Goal: Task Accomplishment & Management: Manage account settings

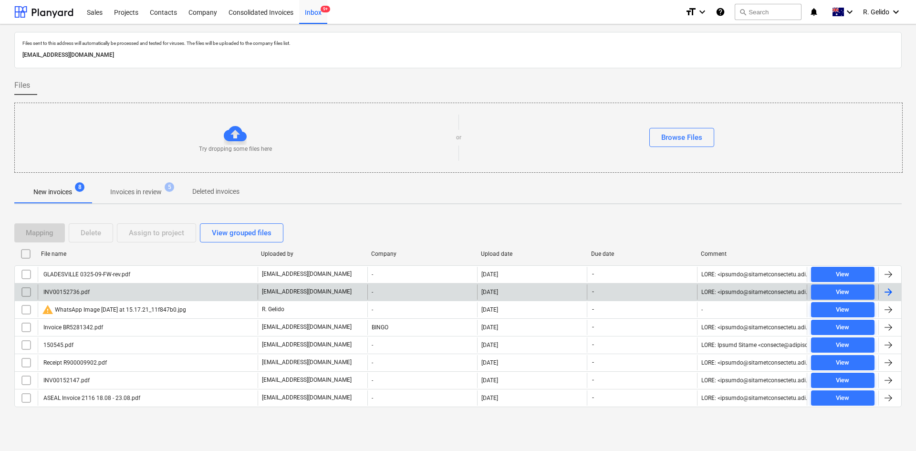
click at [156, 290] on div "INV00152736.pdf" at bounding box center [148, 291] width 220 height 15
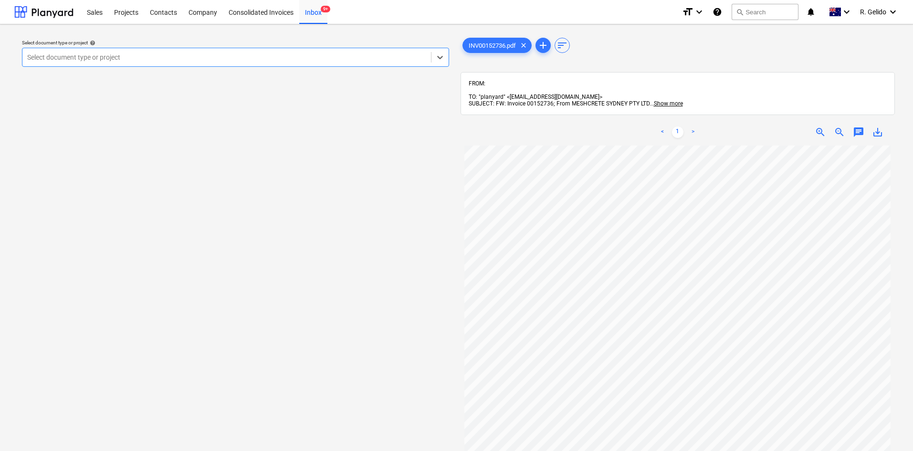
click at [295, 60] on div at bounding box center [226, 57] width 399 height 10
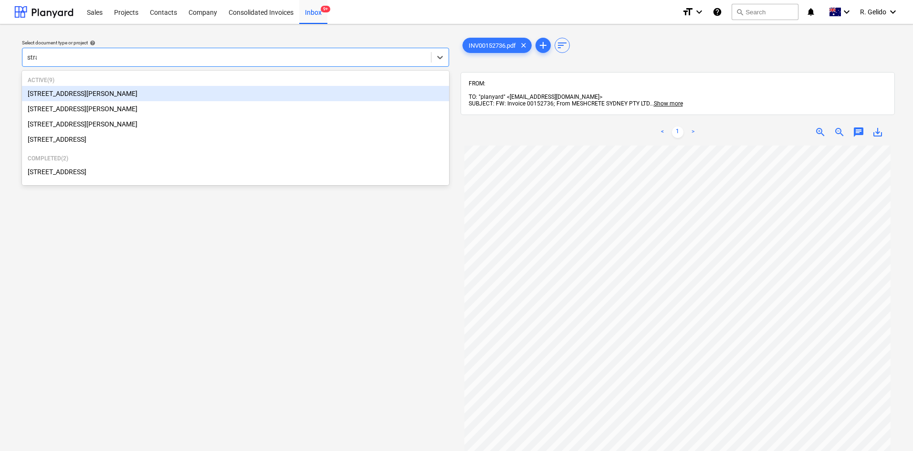
type input "strat"
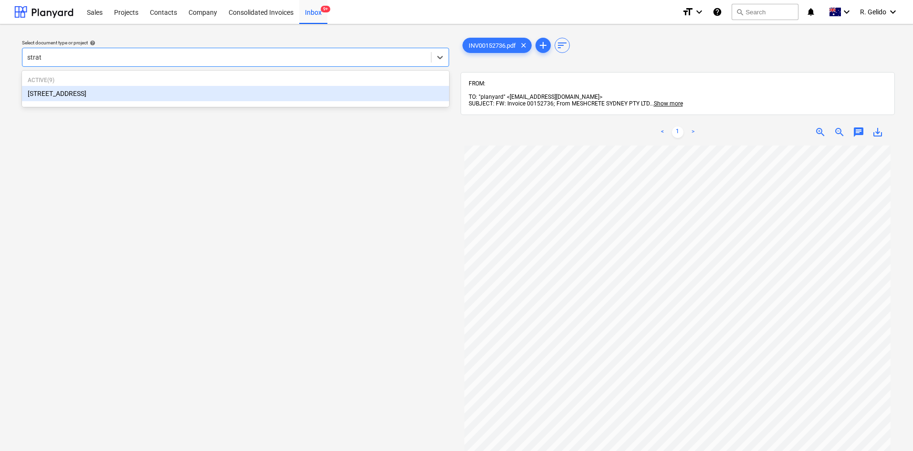
click at [291, 98] on div "27 Glenarvon Street, Strathfield" at bounding box center [235, 93] width 427 height 15
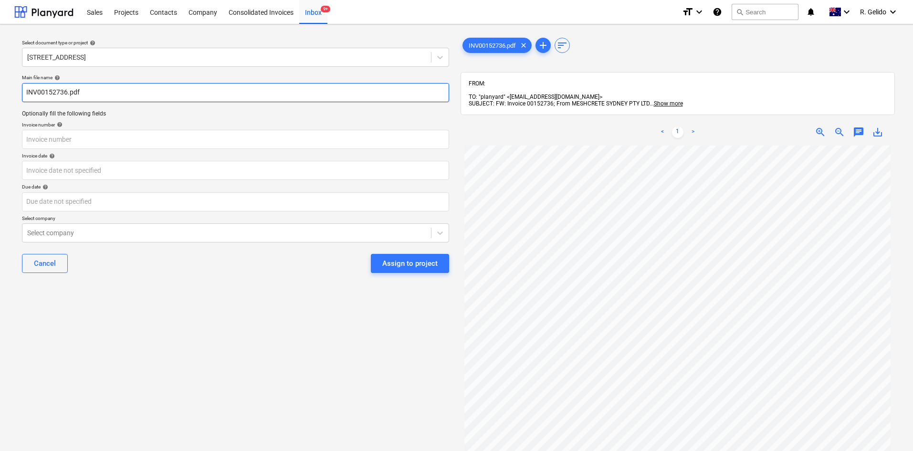
click at [24, 93] on input "INV00152736.pdf" at bounding box center [235, 92] width 427 height 19
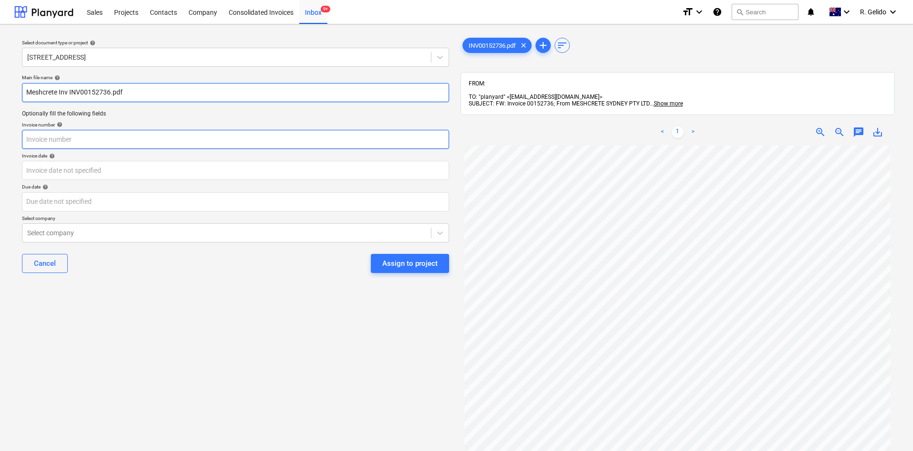
type input "Meshcrete Inv INV00152736.pdf"
click at [68, 145] on input "text" at bounding box center [235, 139] width 427 height 19
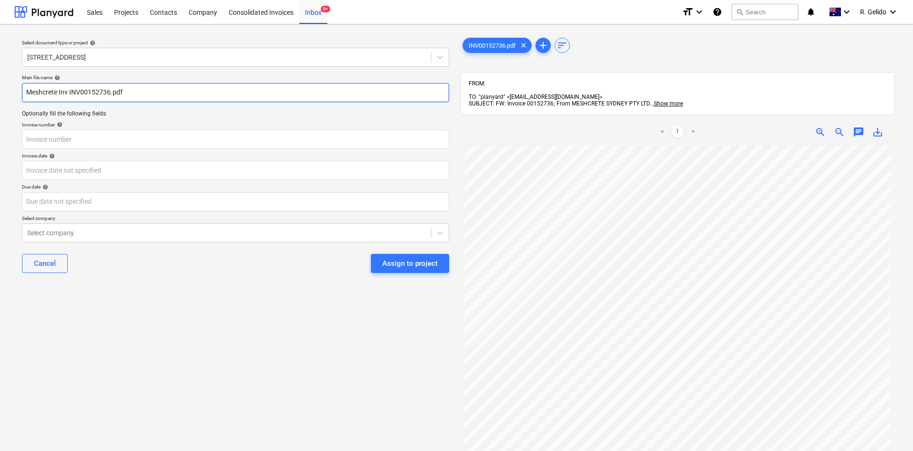
click at [82, 97] on input "Meshcrete Inv INV00152736.pdf" at bounding box center [235, 92] width 427 height 19
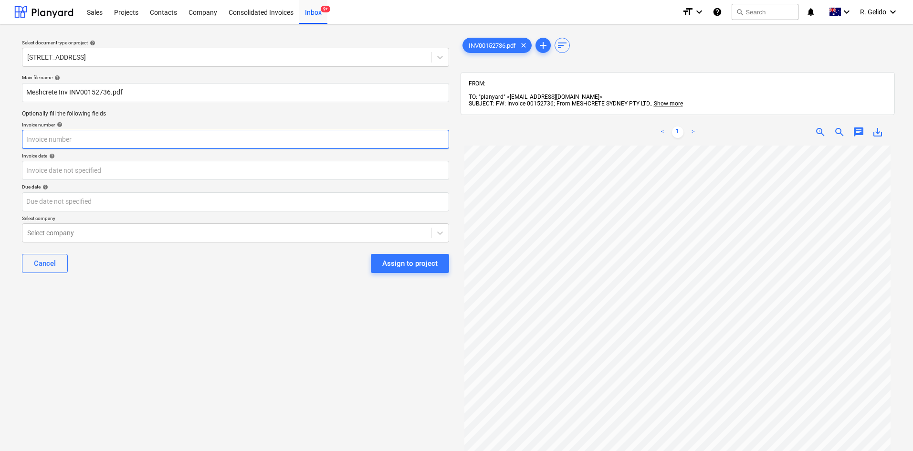
click at [62, 144] on input "text" at bounding box center [235, 139] width 427 height 19
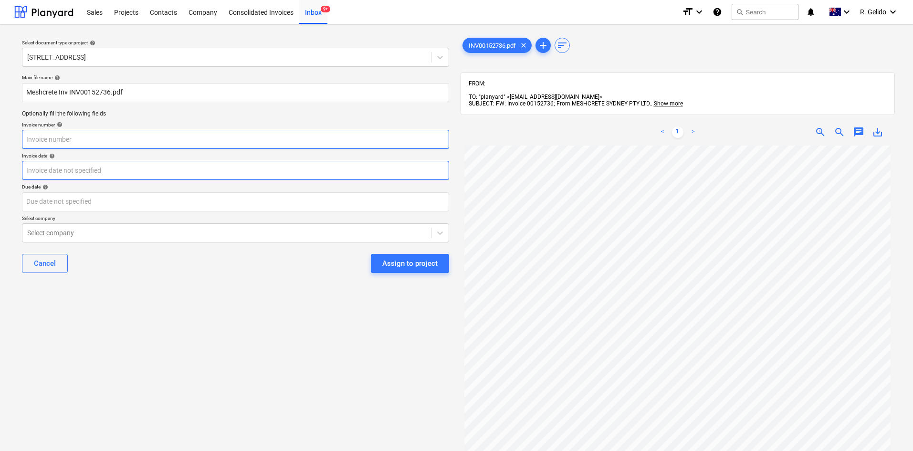
paste input "INV00152736"
type input "INV00152736"
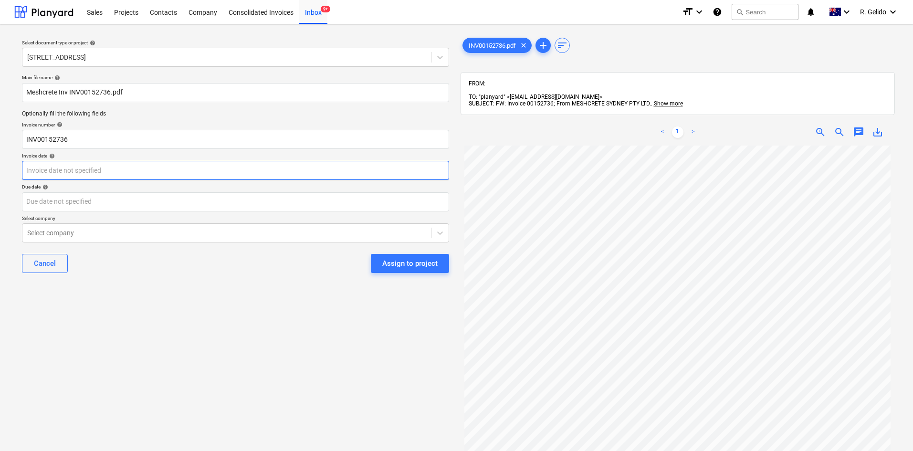
click at [71, 164] on body "Sales Projects Contacts Company Consolidated Invoices Inbox 9+ format_size keyb…" at bounding box center [456, 225] width 913 height 451
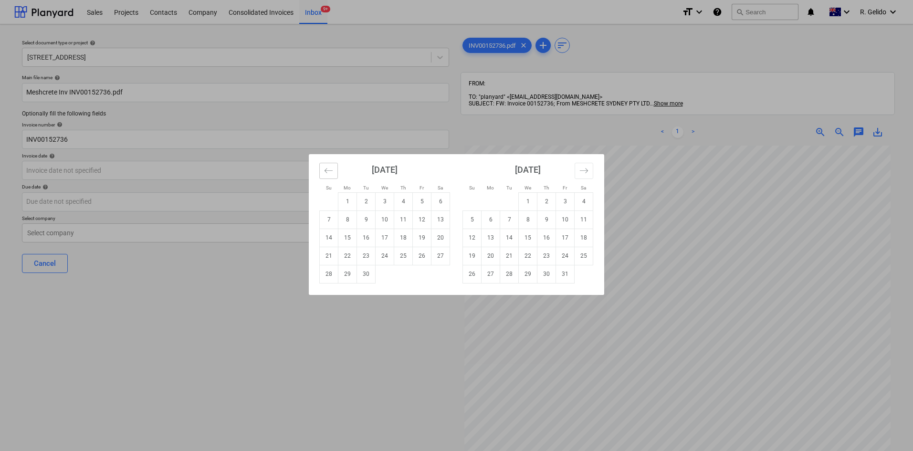
click at [328, 169] on icon "Move backward to switch to the previous month." at bounding box center [328, 170] width 9 height 9
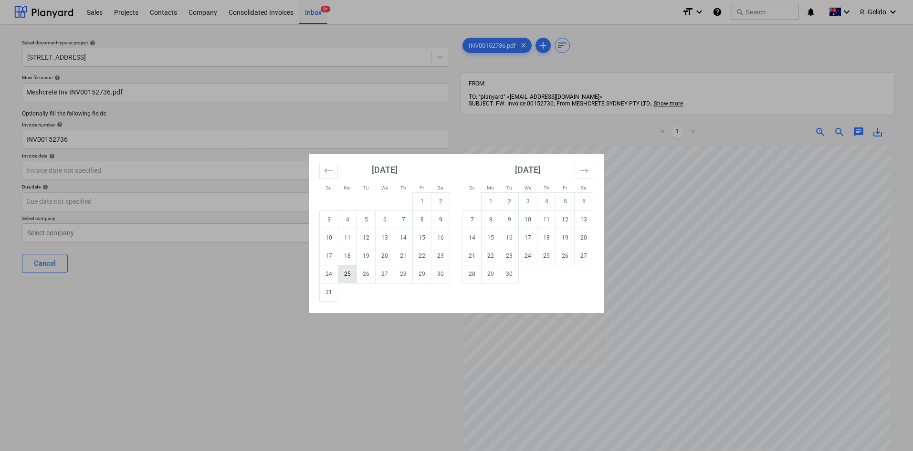
click at [353, 272] on td "25" at bounding box center [347, 274] width 19 height 18
type input "25 Aug 2025"
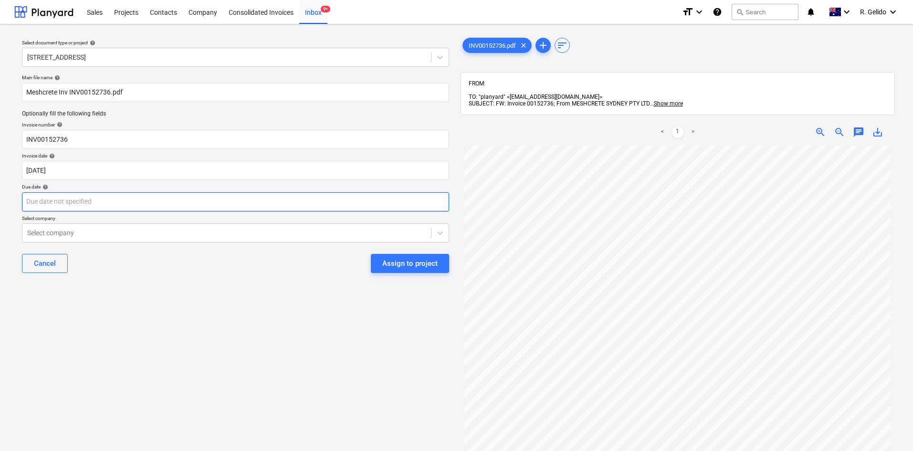
click at [129, 210] on body "Sales Projects Contacts Company Consolidated Invoices Inbox 9+ format_size keyb…" at bounding box center [456, 225] width 913 height 451
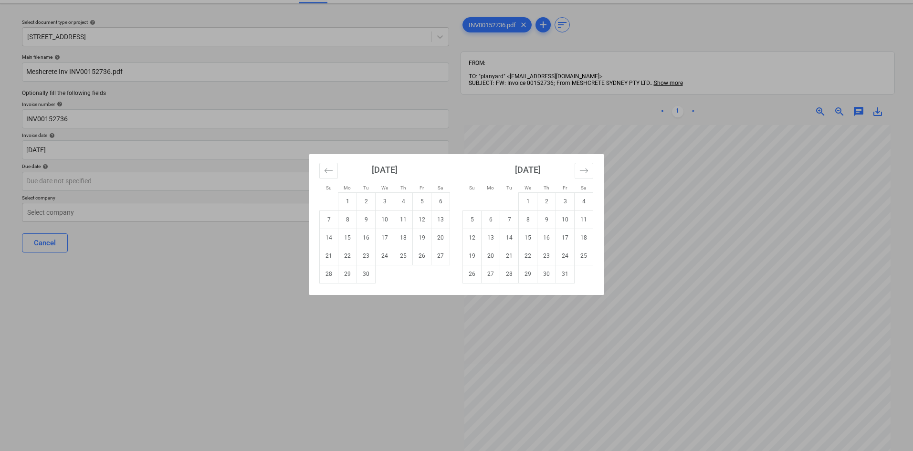
click at [368, 272] on td "30" at bounding box center [366, 274] width 19 height 18
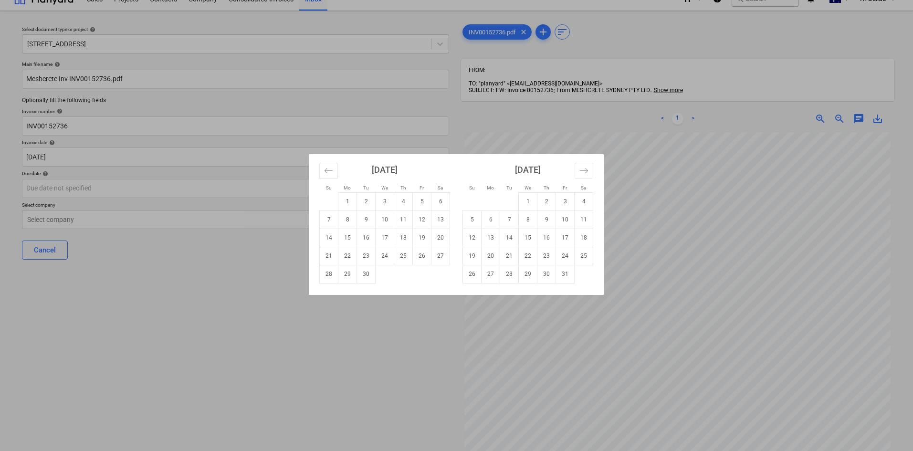
type input "30 Sep 2025"
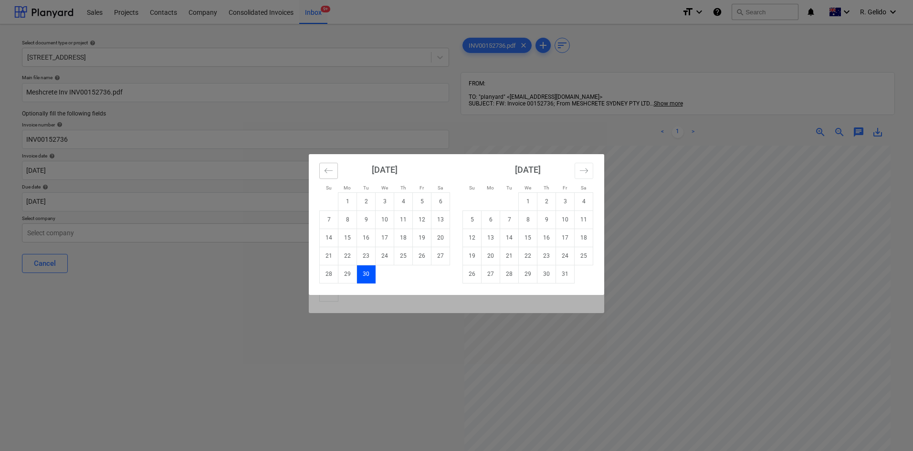
scroll to position [112, 0]
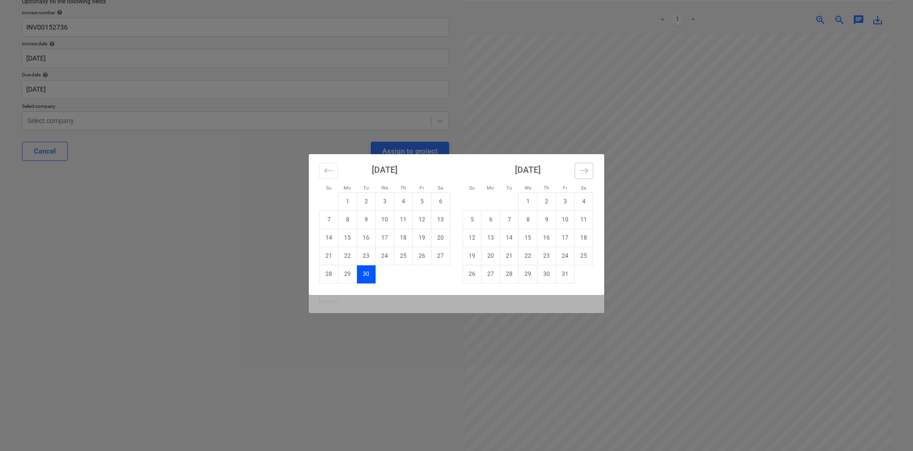
click at [222, 302] on div "Su Mo Tu We Th Fr Sa Su Mo Tu We Th Fr Sa August 2025 1 2 3 4 5 6 7 8 9 10 11 1…" at bounding box center [456, 225] width 913 height 451
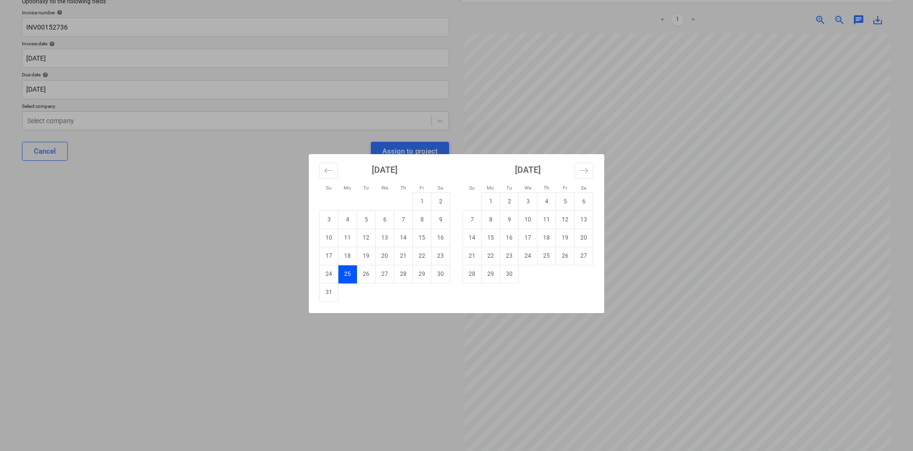
scroll to position [0, 0]
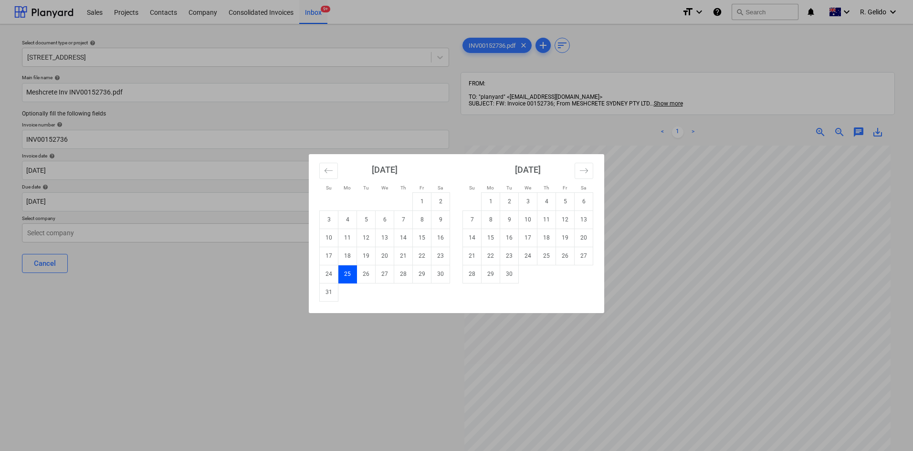
click at [347, 274] on td "25" at bounding box center [347, 274] width 19 height 18
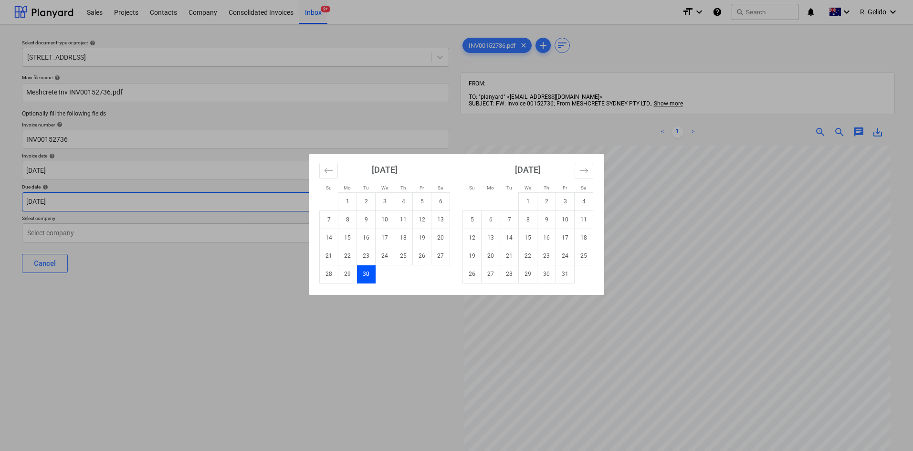
click at [150, 203] on body "Sales Projects Contacts Company Consolidated Invoices Inbox 9+ format_size keyb…" at bounding box center [456, 225] width 913 height 451
click at [372, 271] on td "30" at bounding box center [366, 274] width 19 height 18
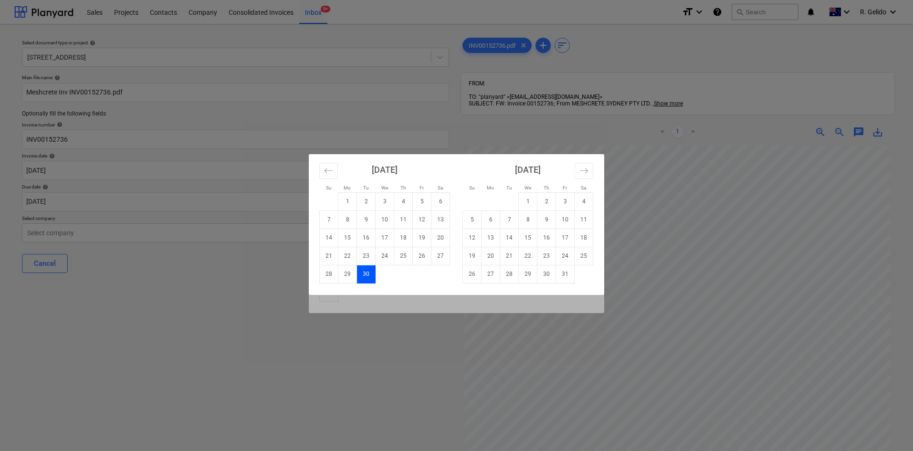
click at [372, 271] on td "30" at bounding box center [366, 274] width 19 height 18
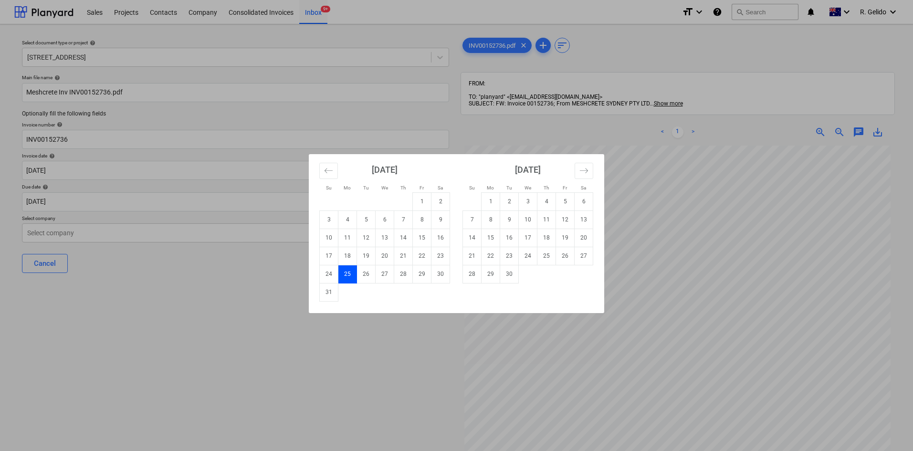
click at [344, 277] on td "25" at bounding box center [347, 274] width 19 height 18
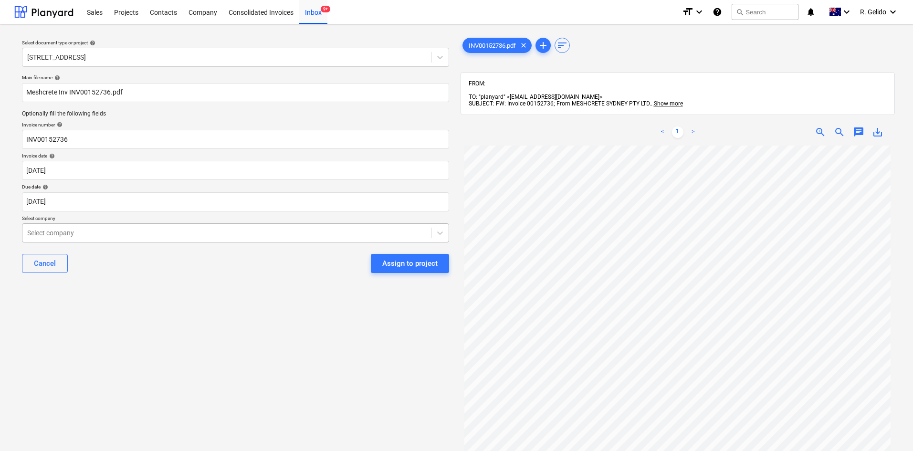
click at [158, 235] on div at bounding box center [226, 233] width 399 height 10
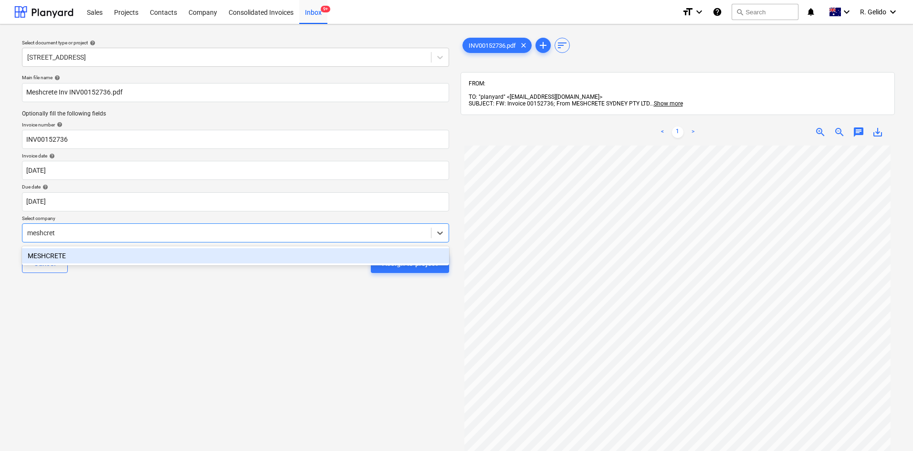
type input "meshcrete"
click at [109, 253] on div "MESHCRETE" at bounding box center [235, 255] width 427 height 15
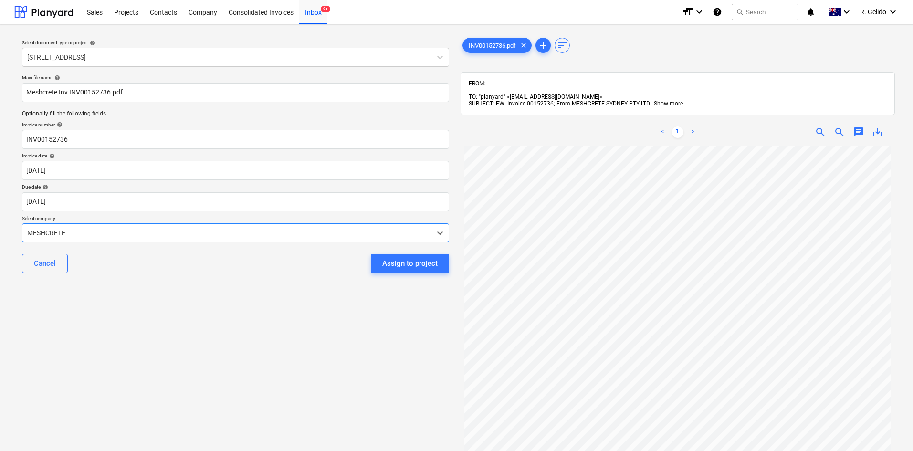
click at [212, 313] on div "Select document type or project help 27 Glenarvon Street, Strathfield Main file…" at bounding box center [235, 303] width 442 height 542
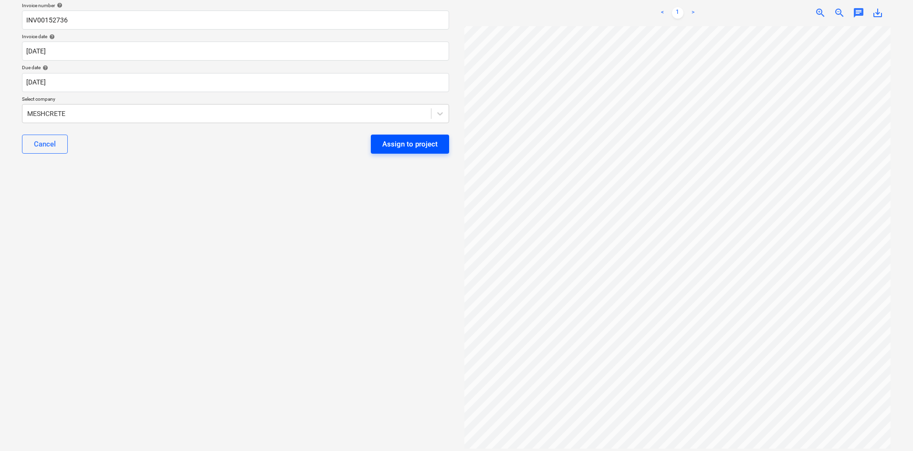
scroll to position [124, 0]
click at [398, 138] on div "Assign to project" at bounding box center [409, 140] width 55 height 12
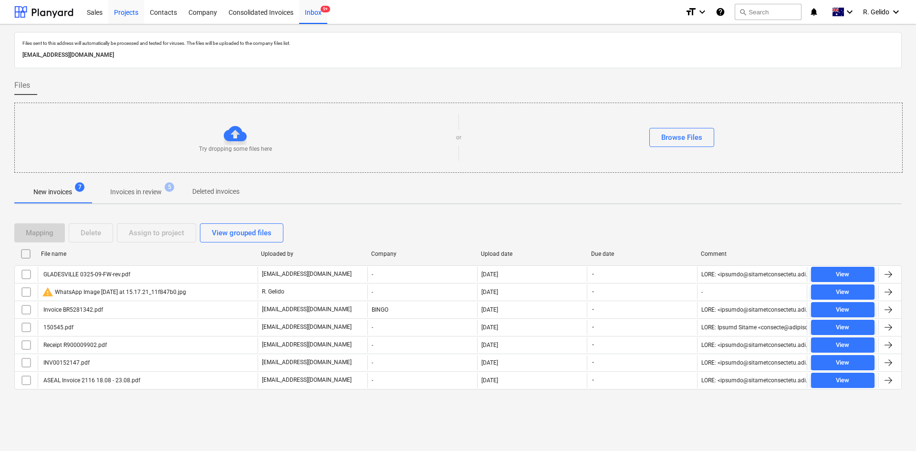
click at [118, 18] on div "Projects" at bounding box center [126, 12] width 36 height 24
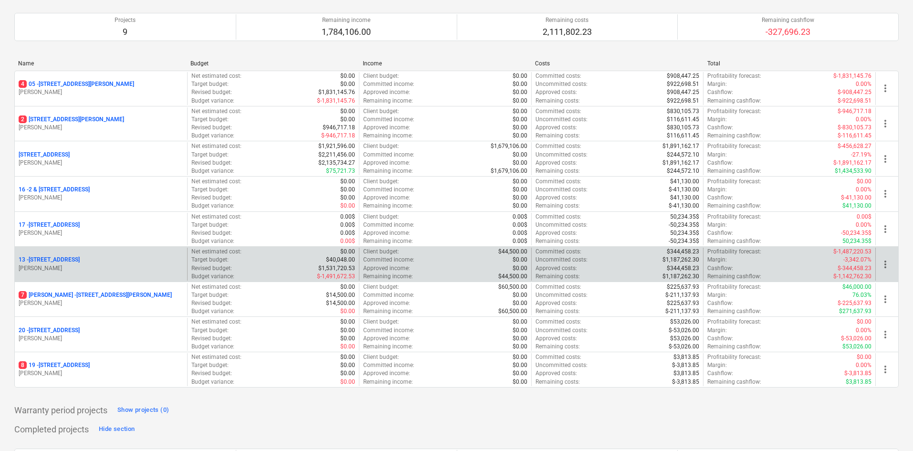
scroll to position [95, 0]
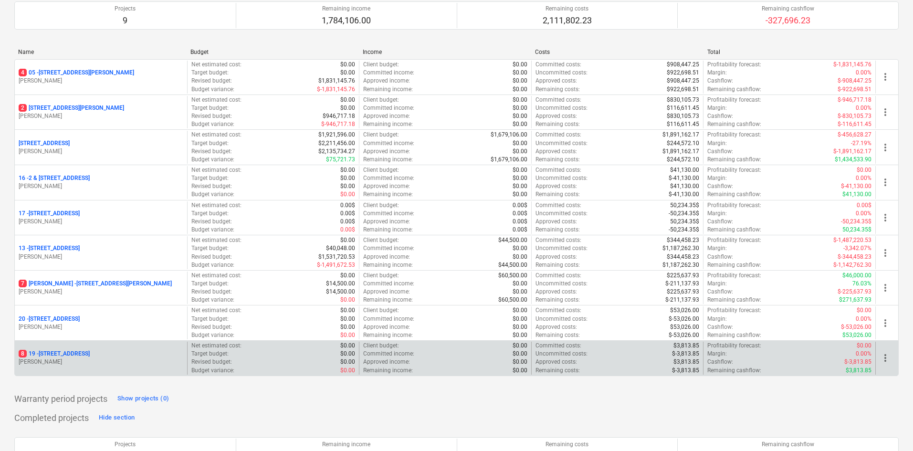
click at [88, 346] on div "8 19 - 27 Glenarvon Street, Strathfield C. Elias" at bounding box center [101, 358] width 172 height 33
click at [90, 350] on p "8 19 - 27 Glenarvon Street, Strathfield" at bounding box center [54, 354] width 71 height 8
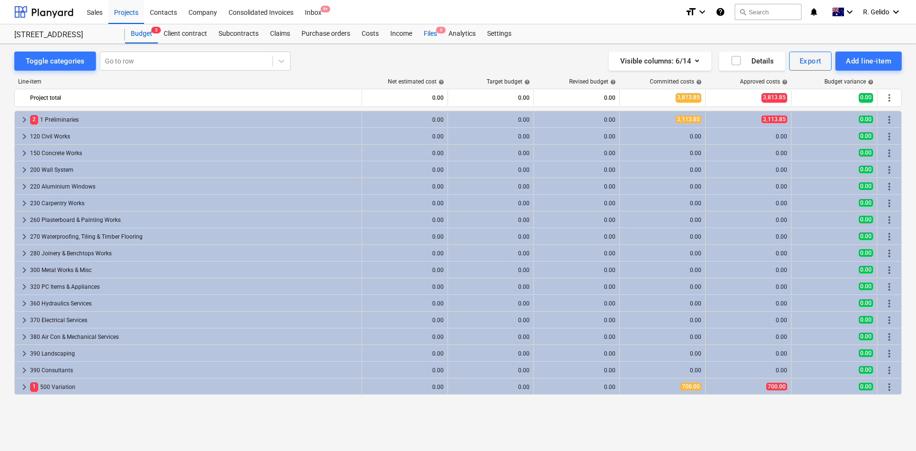
click at [434, 31] on div "Files 8" at bounding box center [430, 33] width 25 height 19
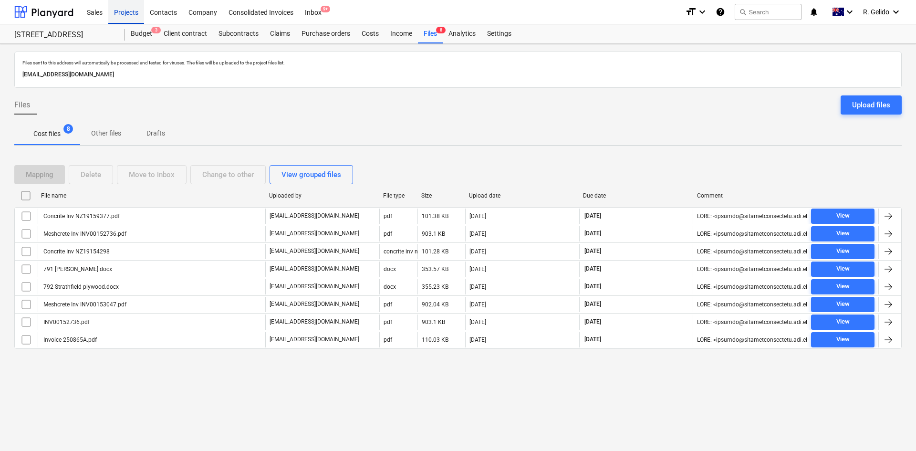
click at [126, 14] on div "Projects" at bounding box center [126, 12] width 36 height 24
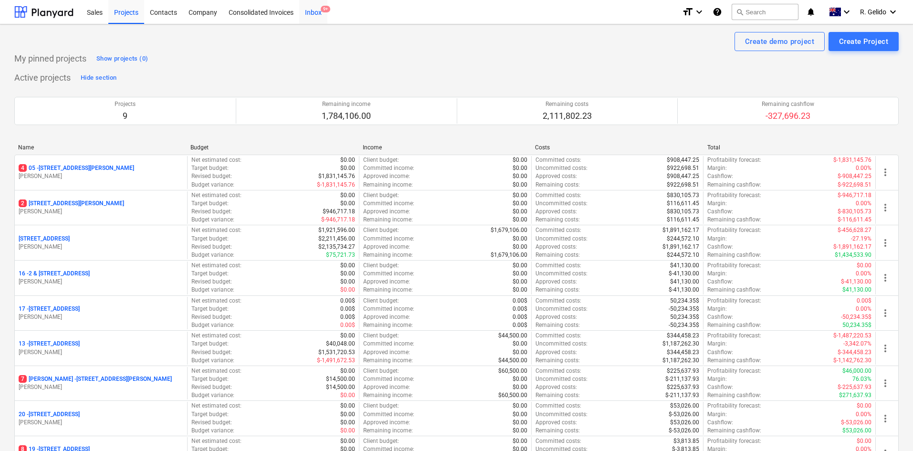
click at [313, 16] on div "Inbox 9+" at bounding box center [313, 12] width 28 height 24
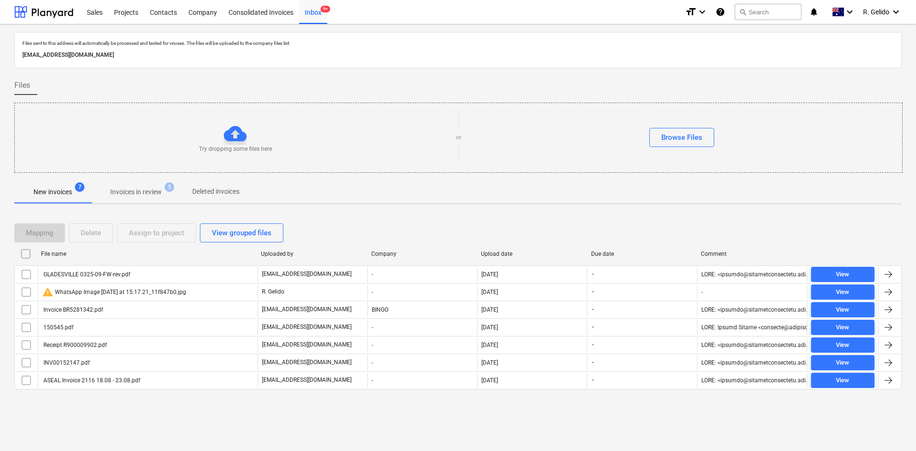
click at [192, 394] on div at bounding box center [457, 397] width 887 height 8
click at [147, 189] on p "Invoices in review" at bounding box center [136, 192] width 52 height 10
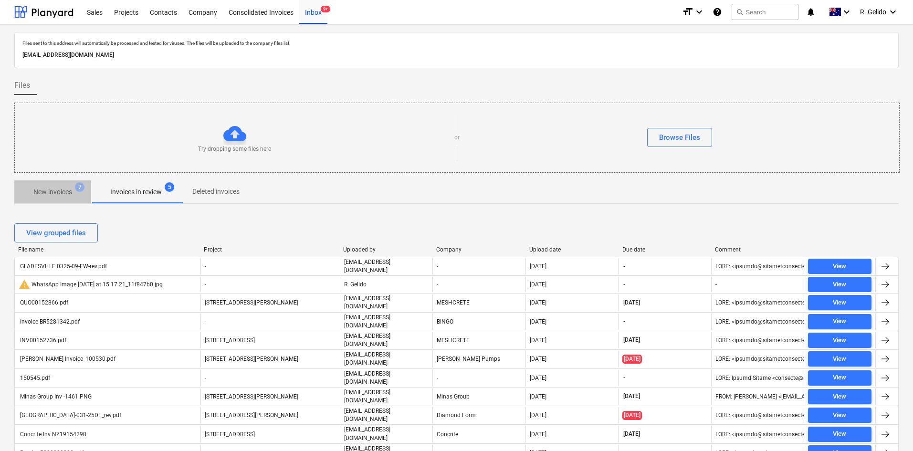
click at [61, 195] on p "New invoices" at bounding box center [52, 192] width 39 height 10
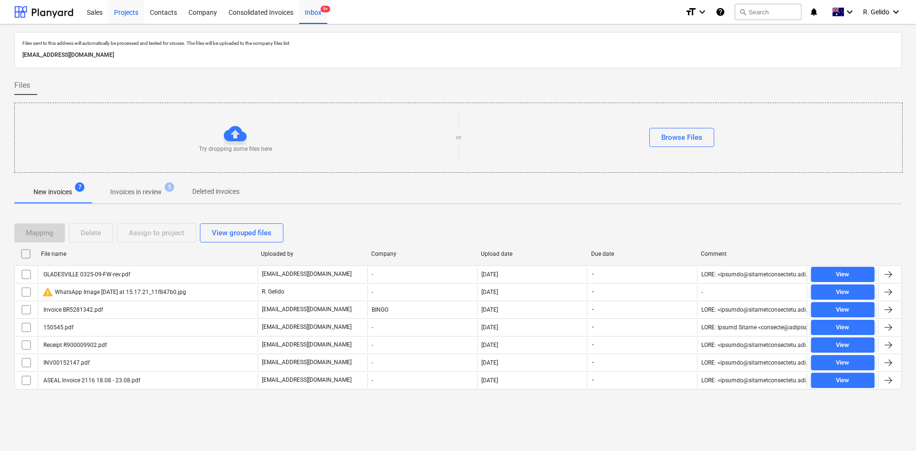
click at [123, 8] on div "Projects" at bounding box center [126, 12] width 36 height 24
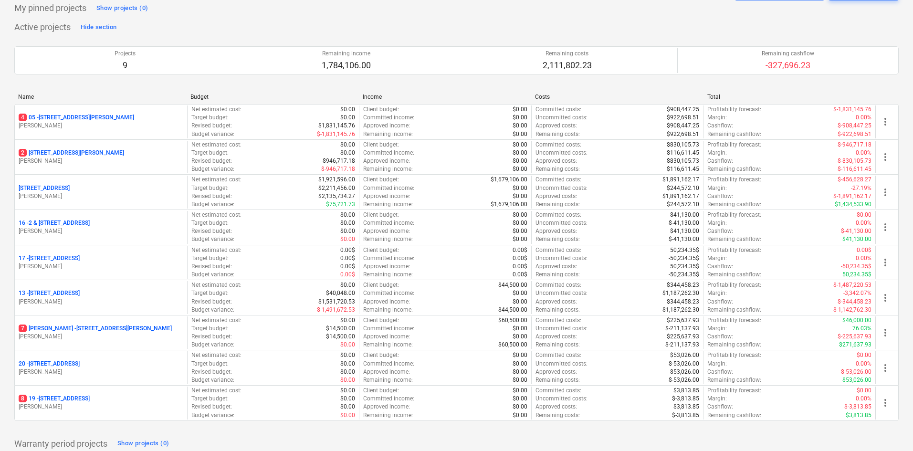
scroll to position [143, 0]
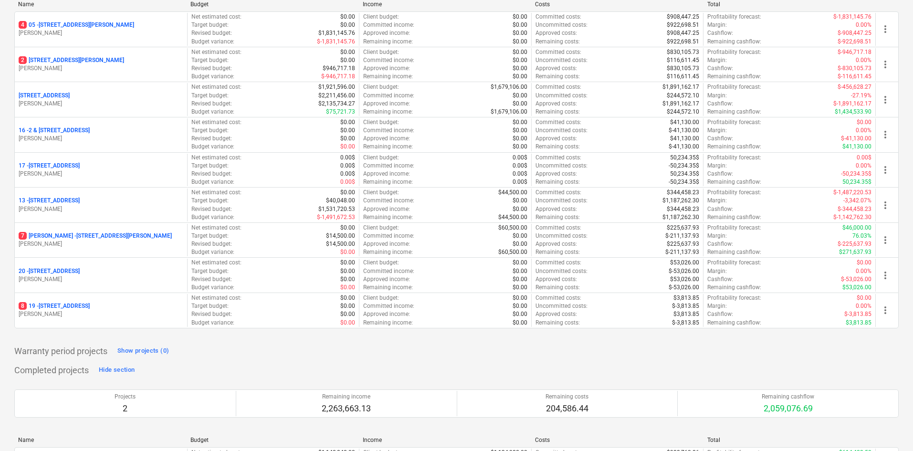
click at [90, 307] on p "8 19 - 27 Glenarvon Street, Strathfield" at bounding box center [54, 306] width 71 height 8
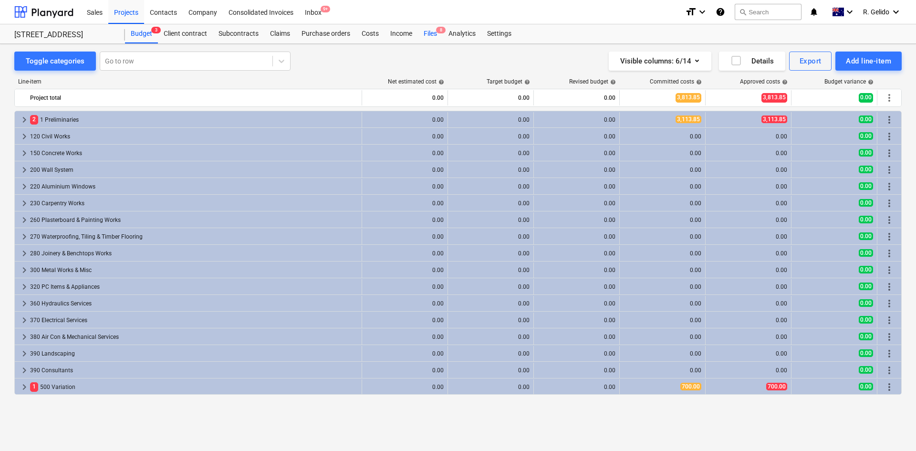
click at [441, 28] on span "8" at bounding box center [441, 30] width 10 height 7
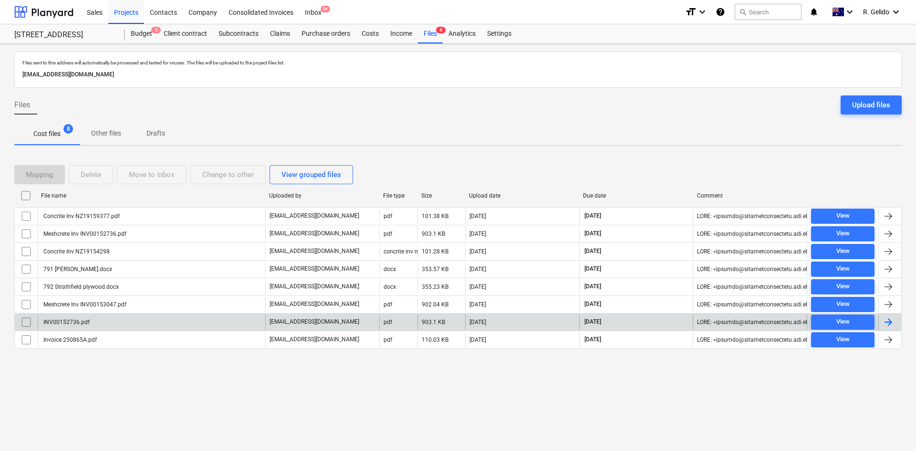
click at [139, 321] on div "INV00152736.pdf" at bounding box center [152, 321] width 228 height 15
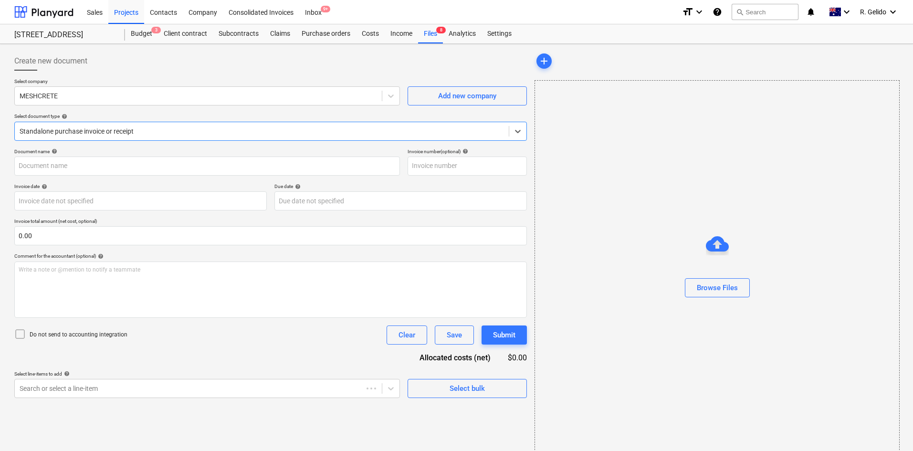
type input "00152736"
type input "25 Aug 2025"
type input "30 Sep 2025"
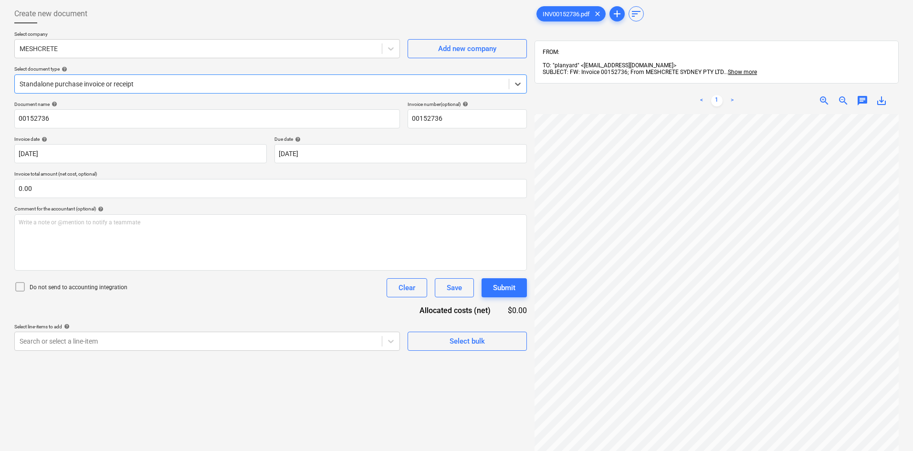
scroll to position [40, 0]
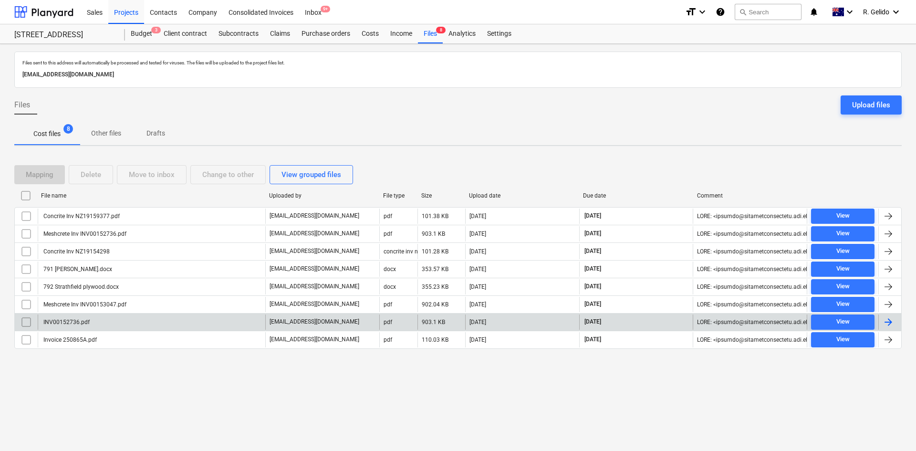
click at [27, 323] on input "checkbox" at bounding box center [26, 321] width 15 height 15
click at [93, 174] on div "Delete" at bounding box center [91, 174] width 21 height 12
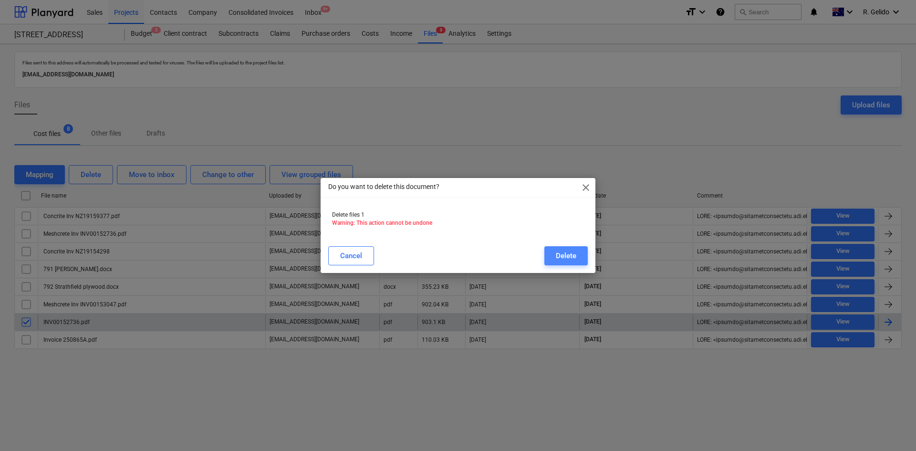
click at [570, 258] on div "Delete" at bounding box center [566, 256] width 21 height 12
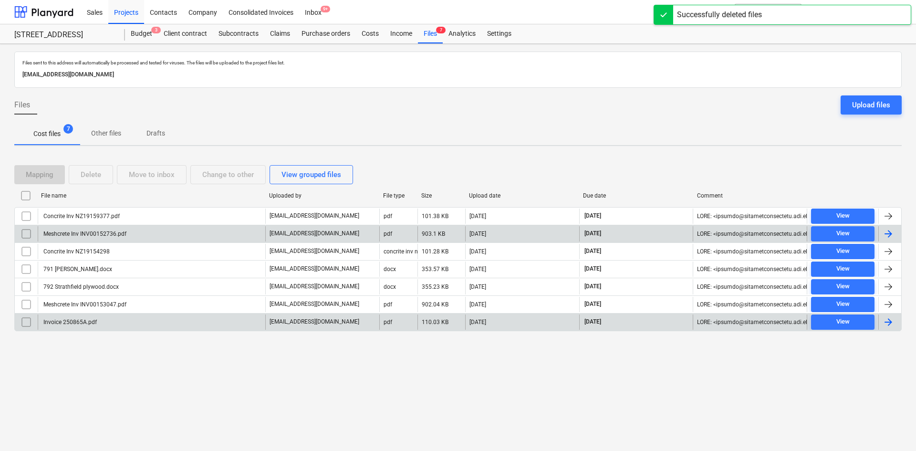
click at [194, 235] on div "Meshcrete Inv INV00152736.pdf" at bounding box center [152, 233] width 228 height 15
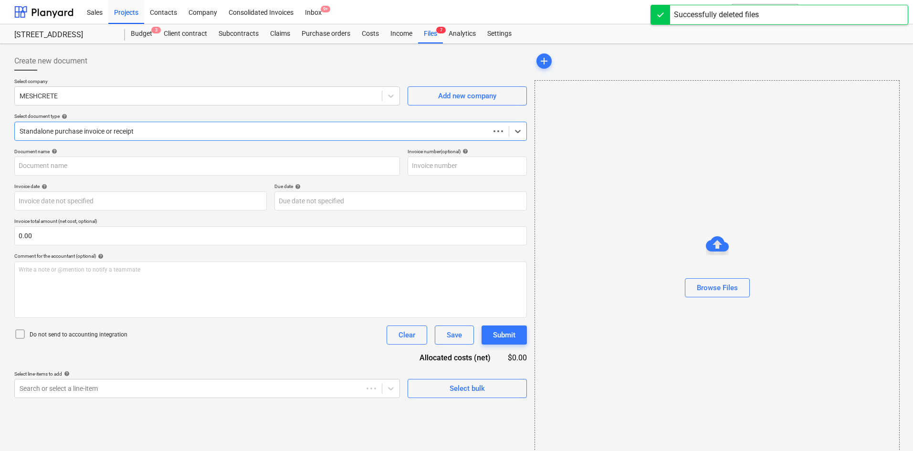
type input "INV00152736"
type input "25 Aug 2025"
type input "30 Sep 2025"
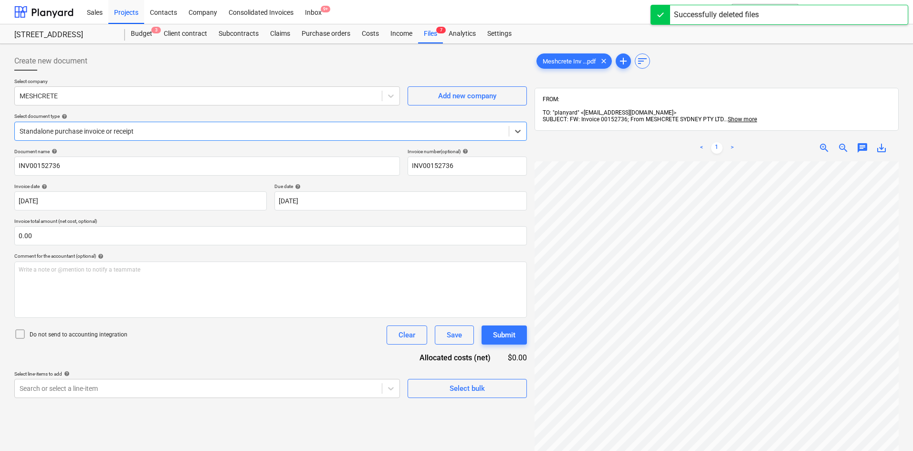
scroll to position [136, 0]
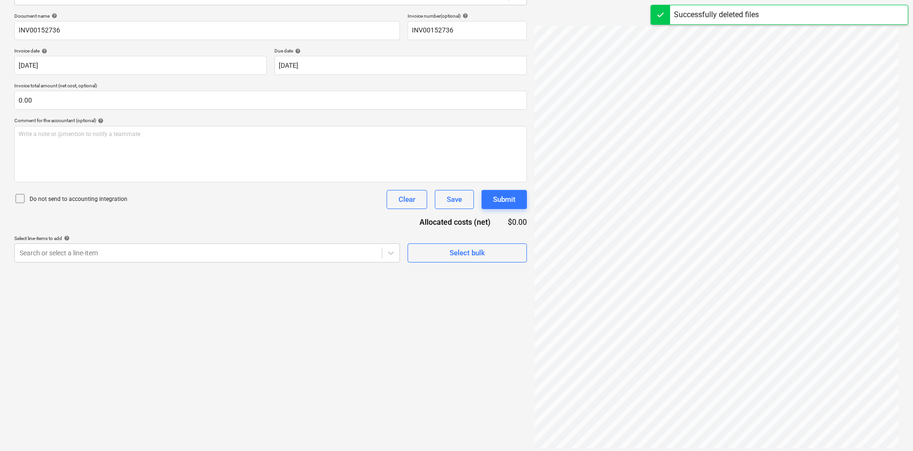
drag, startPoint x: 796, startPoint y: 450, endPoint x: 794, endPoint y: 445, distance: 5.4
click at [796, 450] on div "Create new document Select company MESHCRETE Add new company Select document ty…" at bounding box center [456, 182] width 913 height 549
click at [294, 352] on div "Create new document Select company MESHCRETE Add new company Select document ty…" at bounding box center [270, 183] width 520 height 542
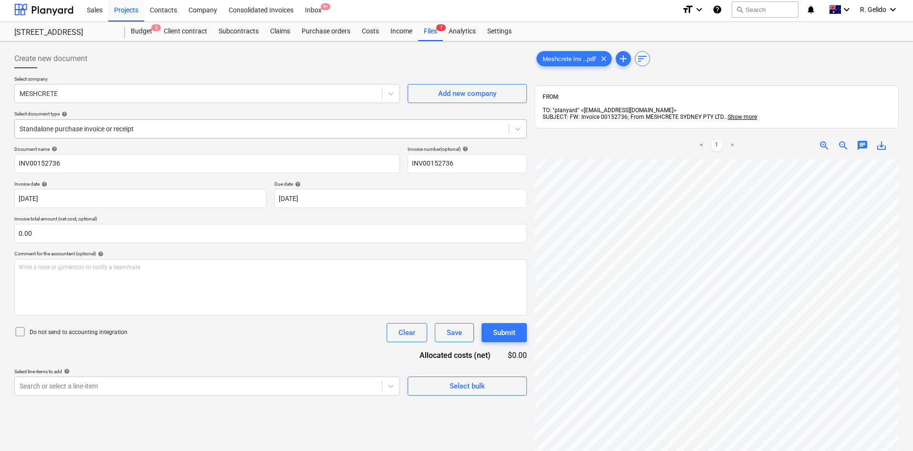
scroll to position [0, 0]
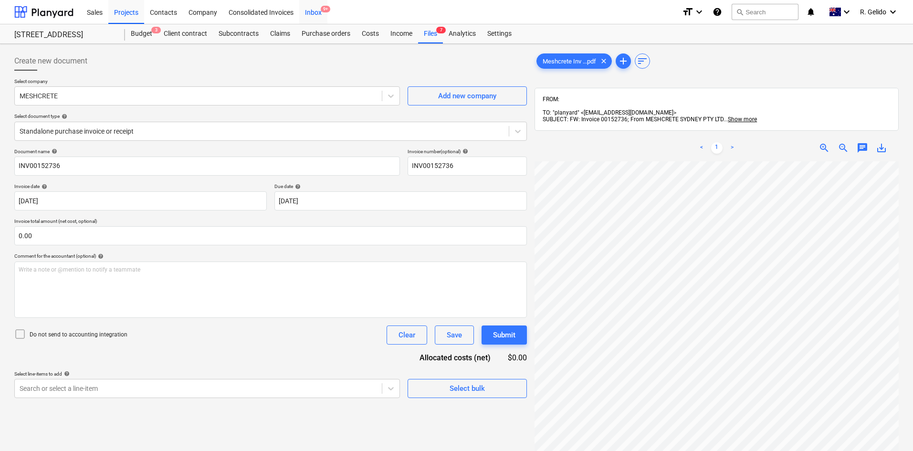
click at [318, 2] on div "Inbox 9+" at bounding box center [313, 12] width 28 height 24
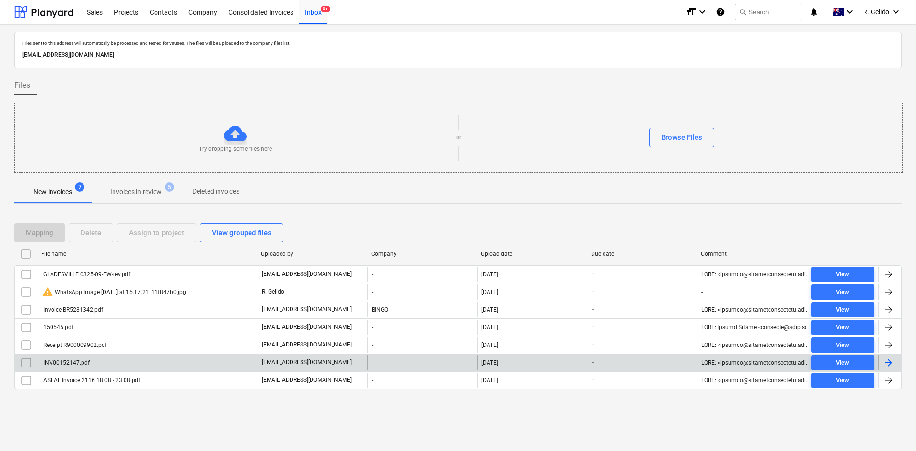
click at [130, 362] on div "INV00152147.pdf" at bounding box center [148, 362] width 220 height 15
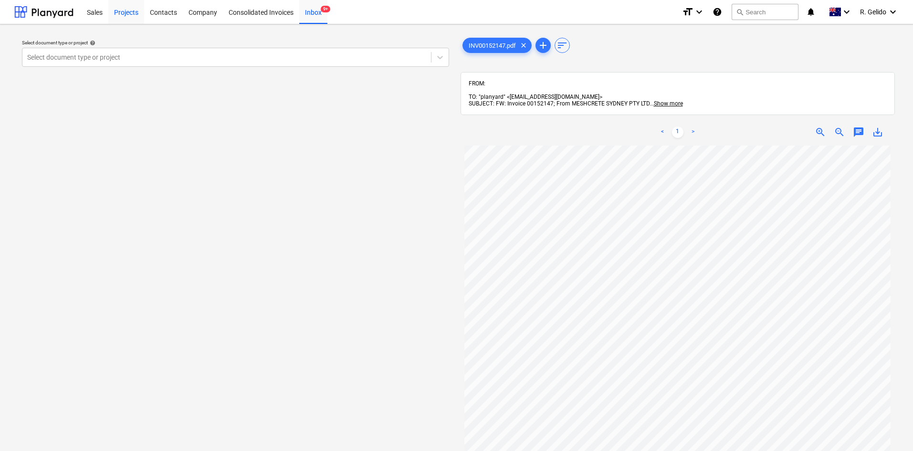
click at [126, 12] on div "Projects" at bounding box center [126, 12] width 36 height 24
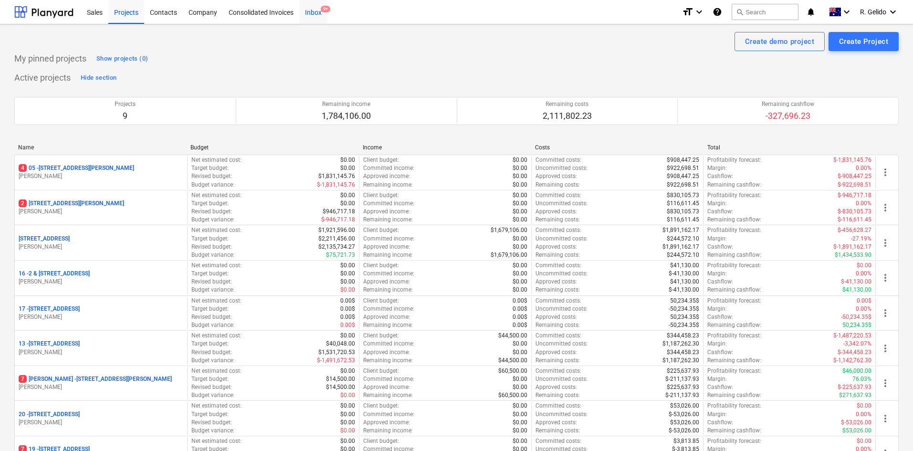
click at [318, 5] on div "Inbox 9+" at bounding box center [313, 12] width 28 height 24
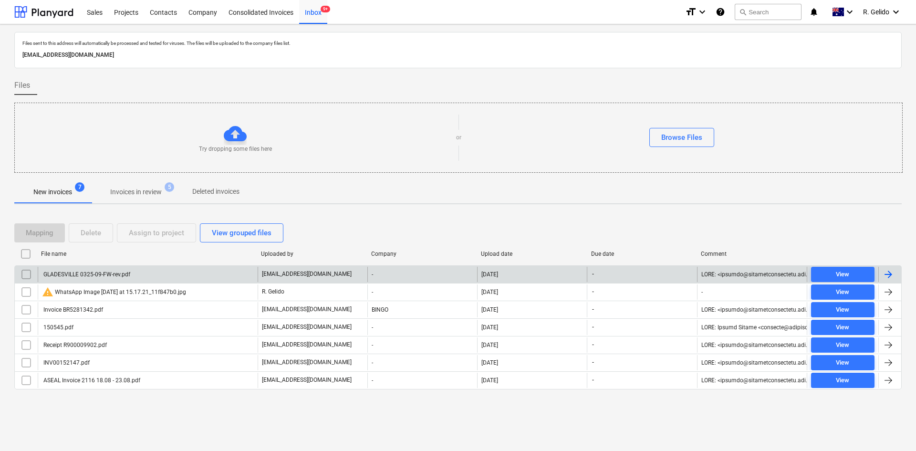
click at [137, 272] on div "GLADESVILLE 0325-09-FW-rev.pdf" at bounding box center [148, 274] width 220 height 15
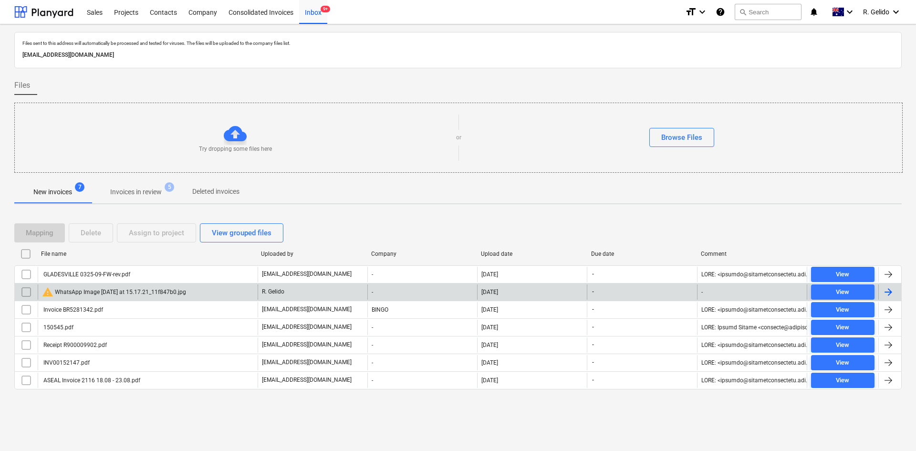
click at [121, 291] on div "warning WhatsApp Image 2025-08-29 at 15.17.21_11f847b0.jpg" at bounding box center [114, 291] width 144 height 11
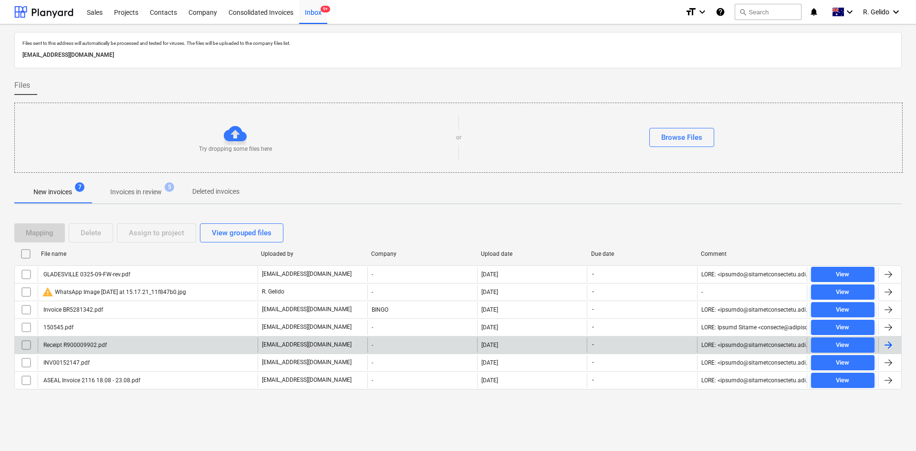
click at [113, 341] on div "Receipt R900009902.pdf" at bounding box center [148, 344] width 220 height 15
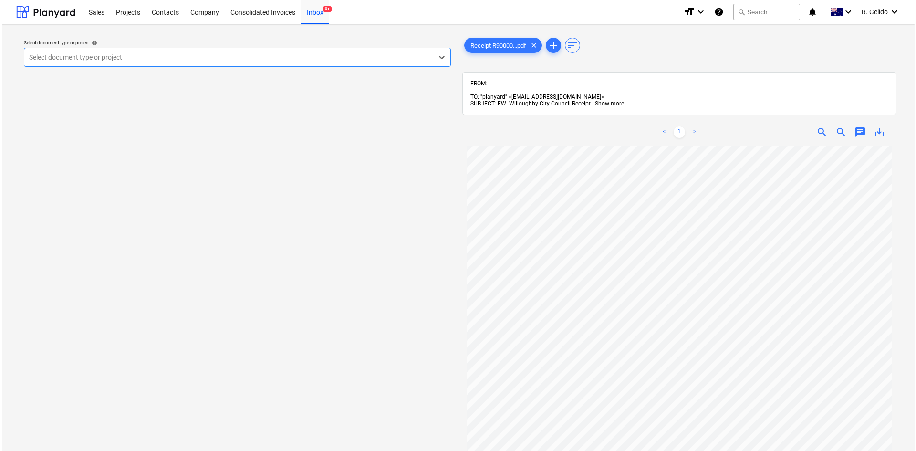
scroll to position [48, 0]
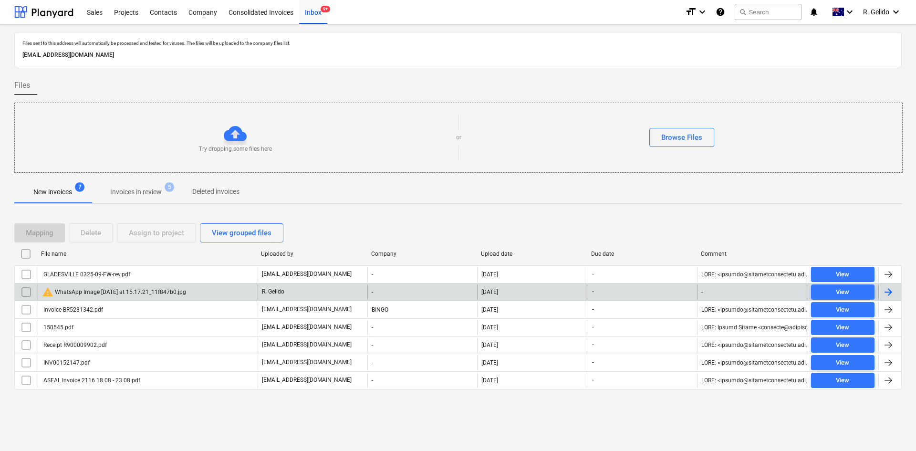
click at [158, 284] on div "warning WhatsApp Image 2025-08-29 at 15.17.21_11f847b0.jpg" at bounding box center [148, 291] width 220 height 15
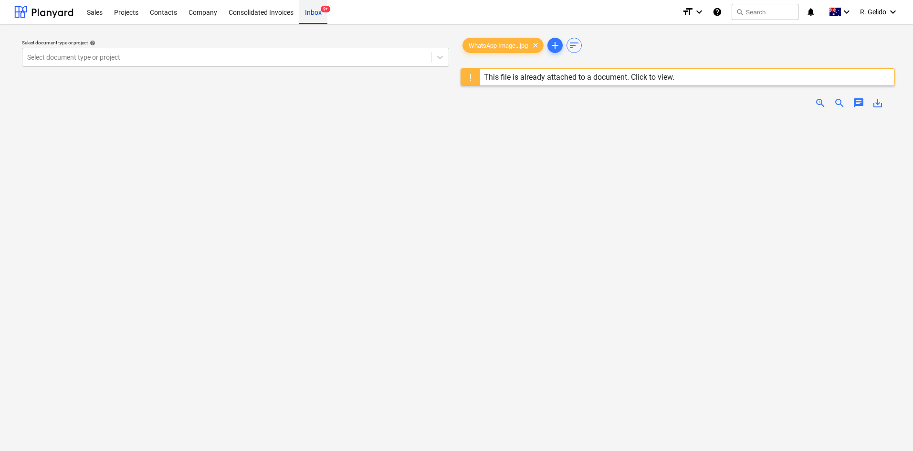
click at [306, 17] on div "Inbox 9+" at bounding box center [313, 12] width 28 height 24
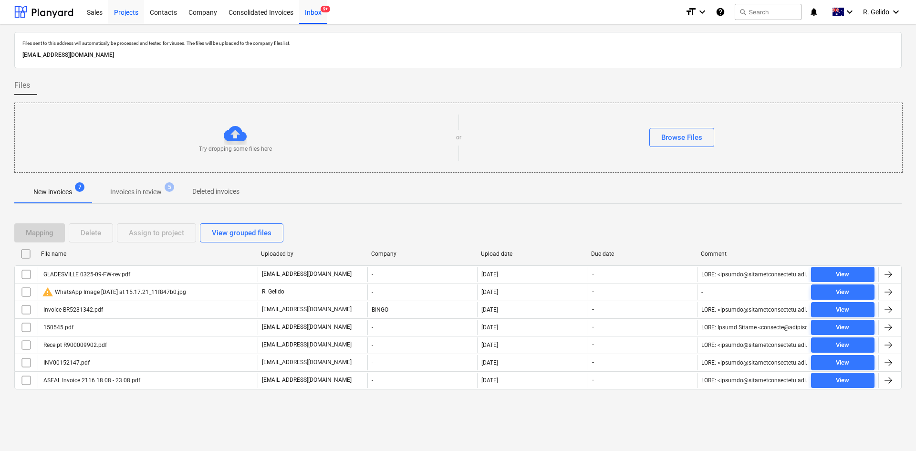
click at [142, 9] on div "Projects" at bounding box center [126, 12] width 36 height 24
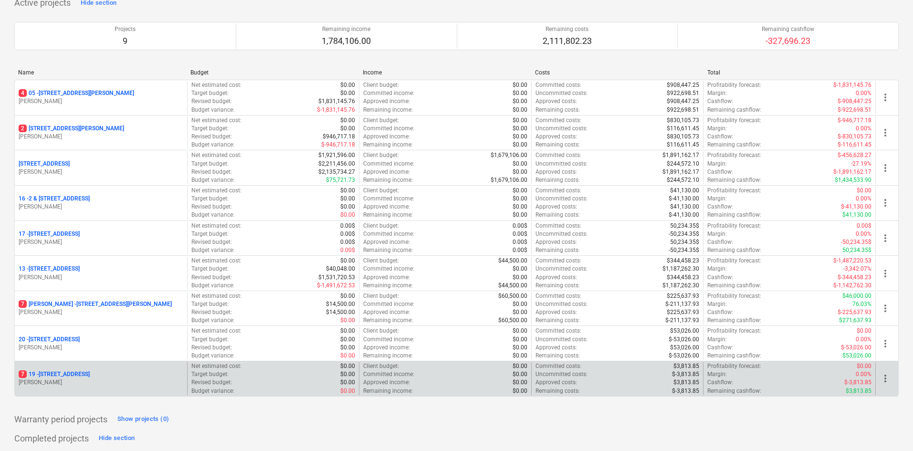
scroll to position [95, 0]
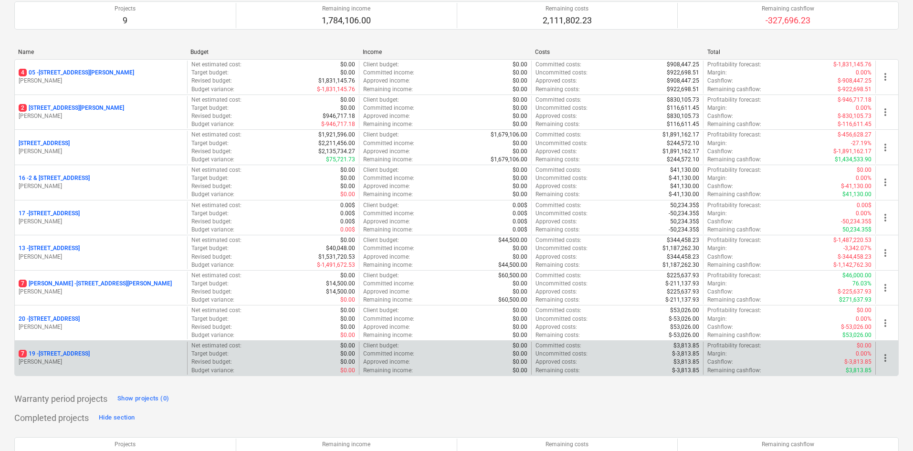
click at [90, 353] on p "7 19 - 27 Glenarvon Street, Strathfield" at bounding box center [54, 354] width 71 height 8
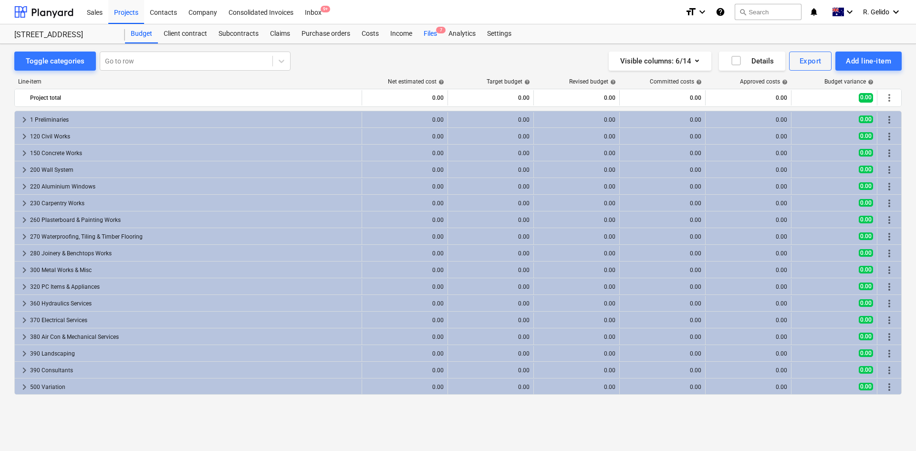
click at [427, 31] on div "Files 7" at bounding box center [430, 33] width 25 height 19
click at [125, 10] on div "Projects" at bounding box center [126, 12] width 36 height 24
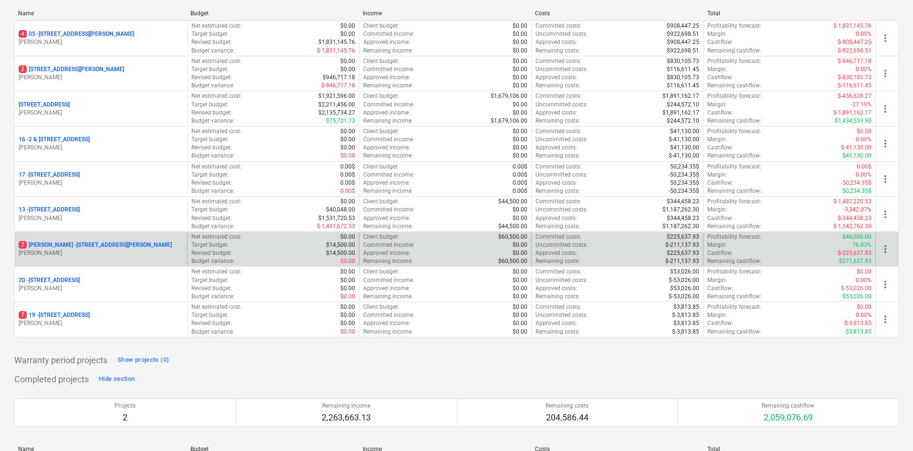
scroll to position [143, 0]
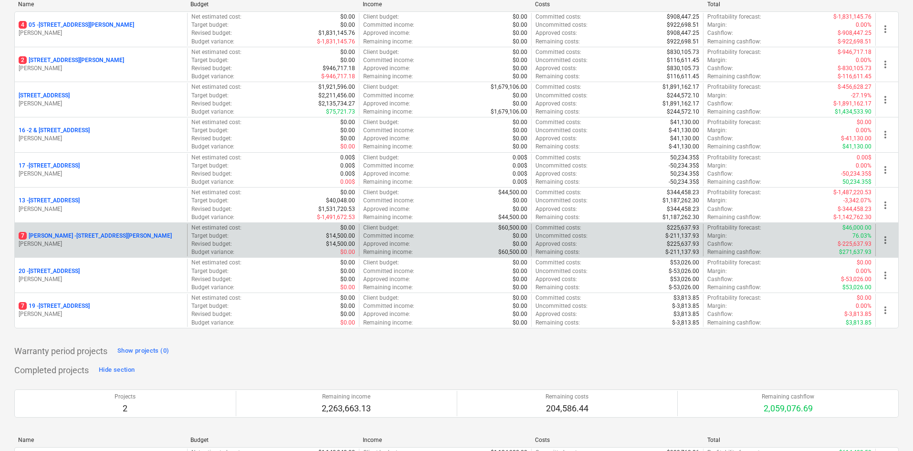
click at [62, 233] on p "7 Chapman - 8 Chapman Street, Gladesville" at bounding box center [95, 236] width 153 height 8
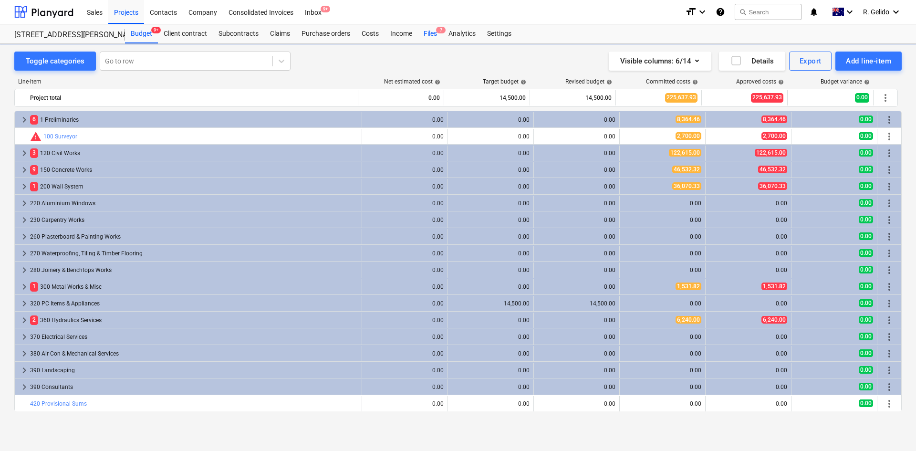
click at [433, 37] on div "Files 7" at bounding box center [430, 33] width 25 height 19
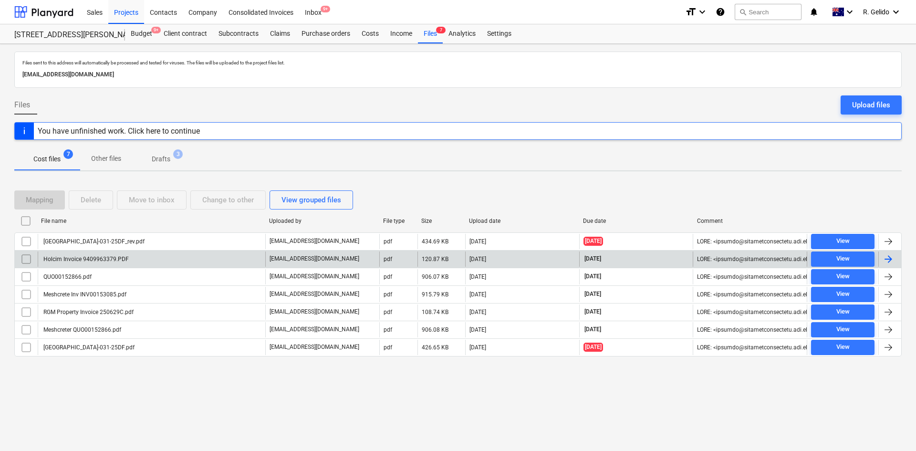
click at [106, 262] on div "Holcim Invoice 9409963379.PDF" at bounding box center [85, 259] width 87 height 7
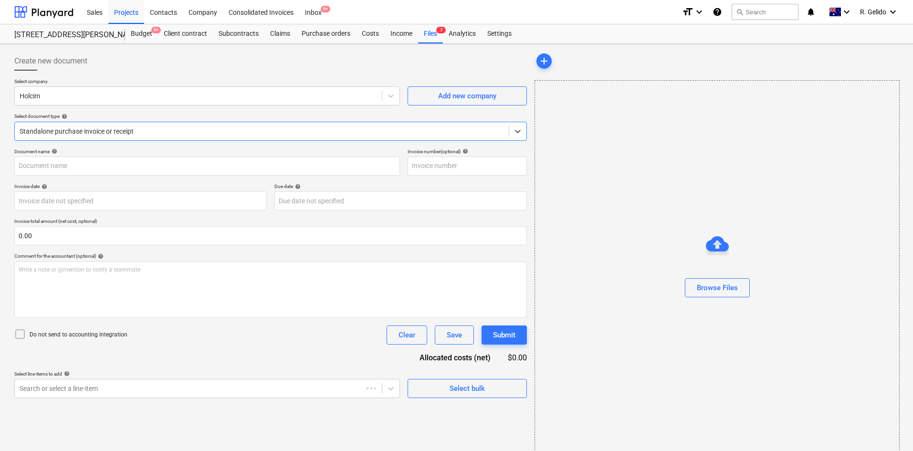
type input "9409963379"
type input "28 Aug 2025"
type input "30 Sep 2025"
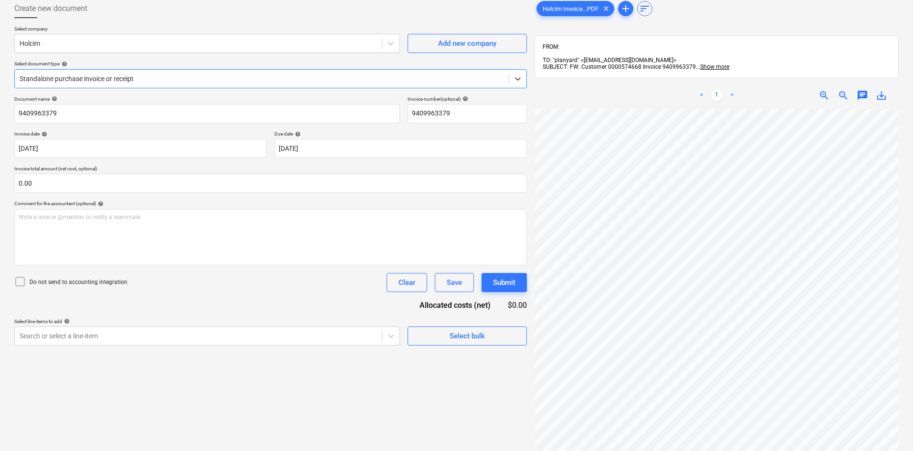
scroll to position [136, 0]
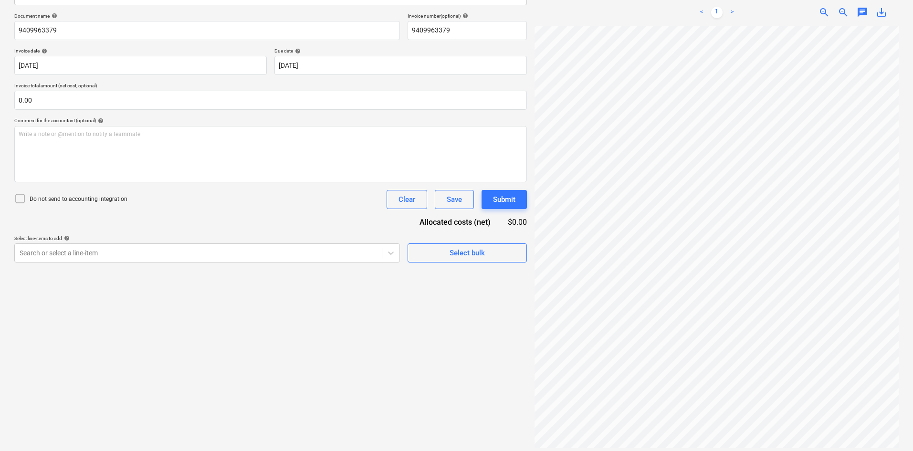
drag, startPoint x: 640, startPoint y: 444, endPoint x: 649, endPoint y: 439, distance: 10.2
click at [649, 439] on div "Holcim Invoice...PDF clear add sort FROM: TO: "planyard" <238ce47a-bcf9-4a35-94…" at bounding box center [717, 183] width 372 height 542
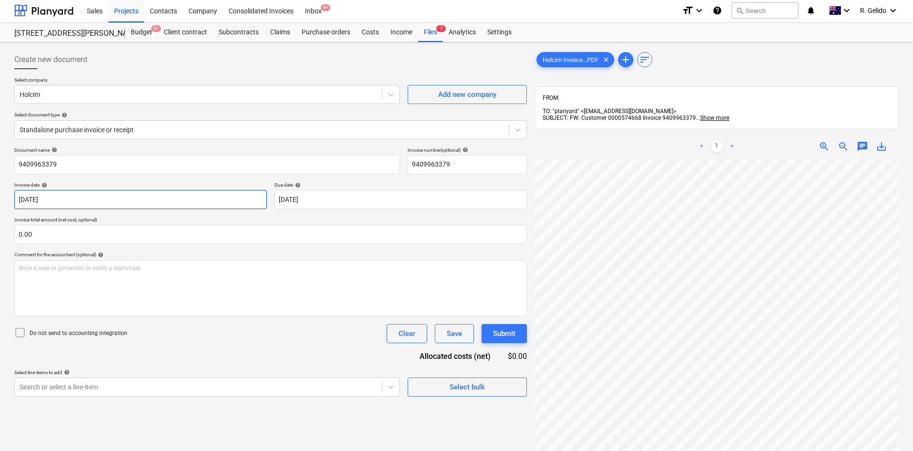
scroll to position [0, 0]
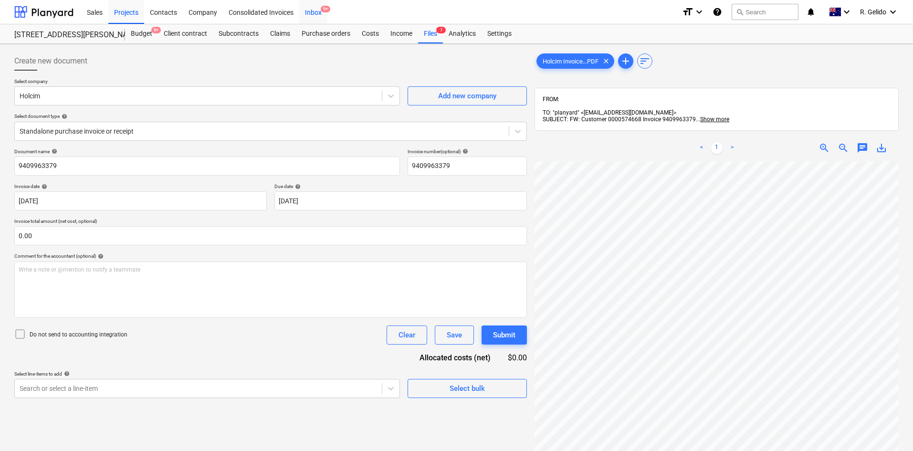
click at [308, 17] on div "Inbox 9+" at bounding box center [313, 12] width 28 height 24
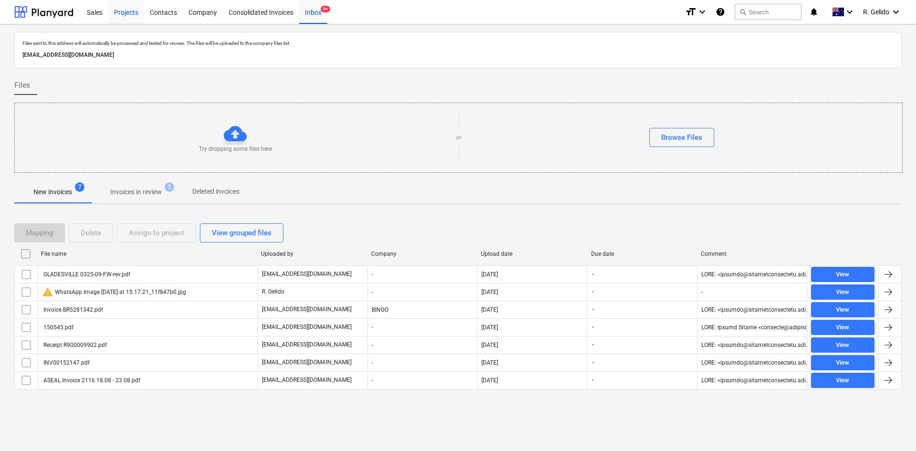
click at [134, 18] on div "Projects" at bounding box center [126, 12] width 36 height 24
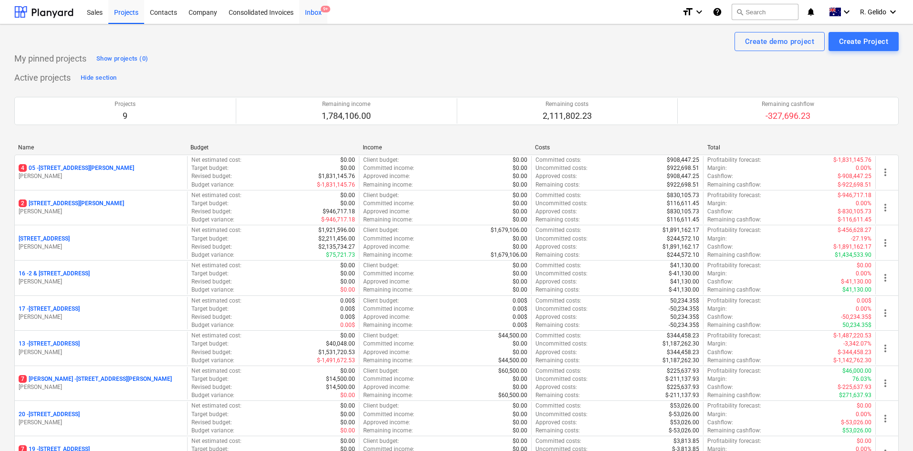
click at [317, 14] on div "Inbox 9+" at bounding box center [313, 12] width 28 height 24
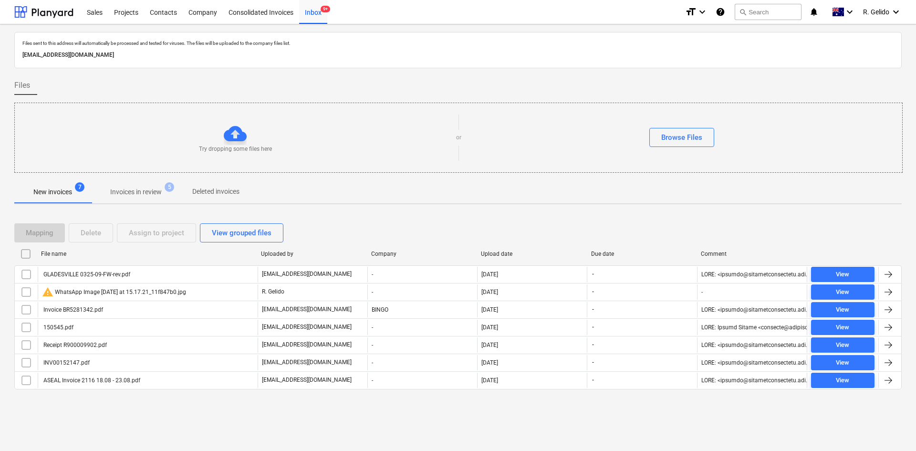
click at [128, 194] on p "Invoices in review" at bounding box center [136, 192] width 52 height 10
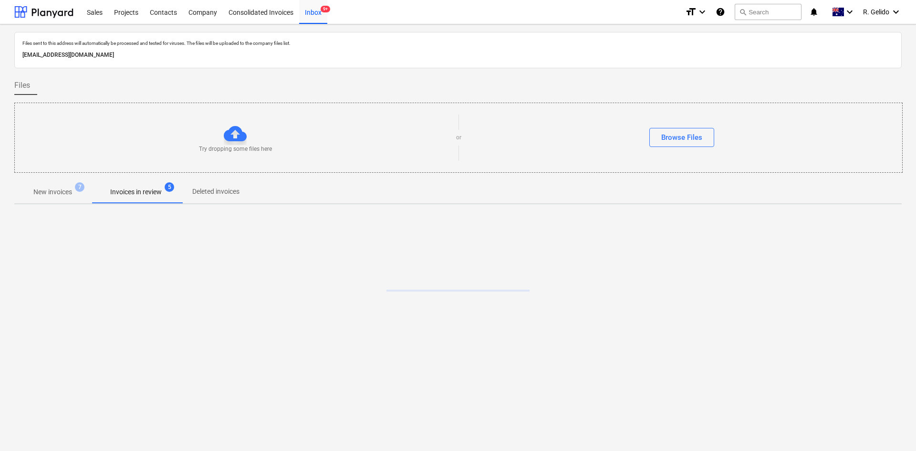
click at [63, 188] on p "New invoices" at bounding box center [52, 192] width 39 height 10
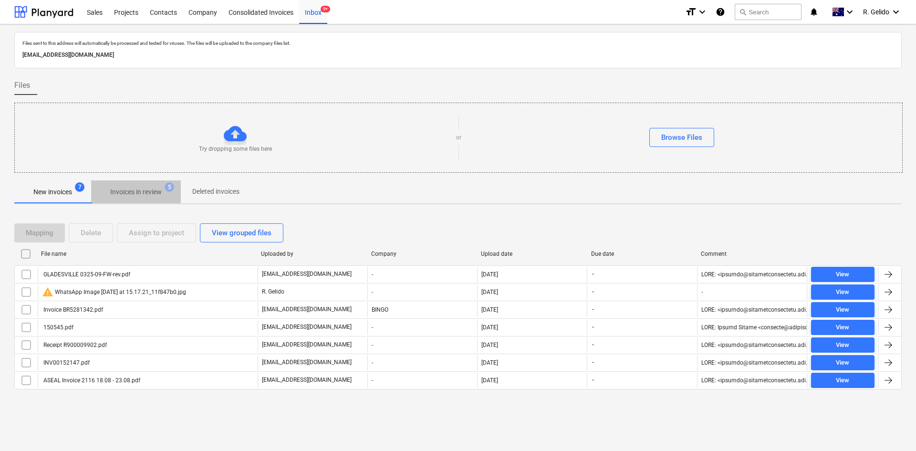
click at [134, 189] on p "Invoices in review" at bounding box center [136, 192] width 52 height 10
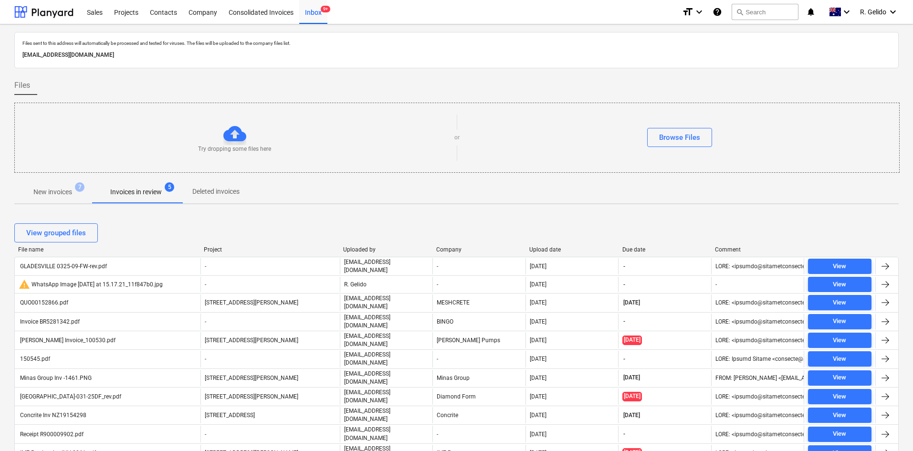
click at [59, 184] on span "New invoices 7" at bounding box center [52, 191] width 77 height 17
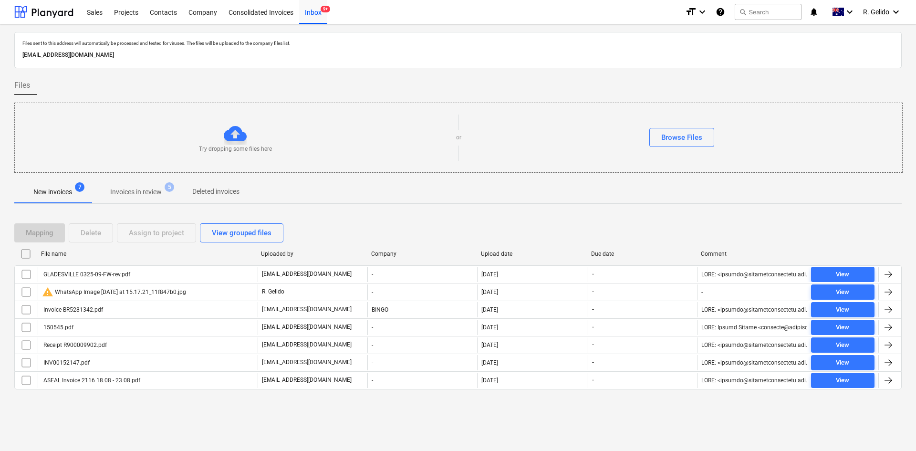
click at [156, 187] on p "Invoices in review" at bounding box center [136, 192] width 52 height 10
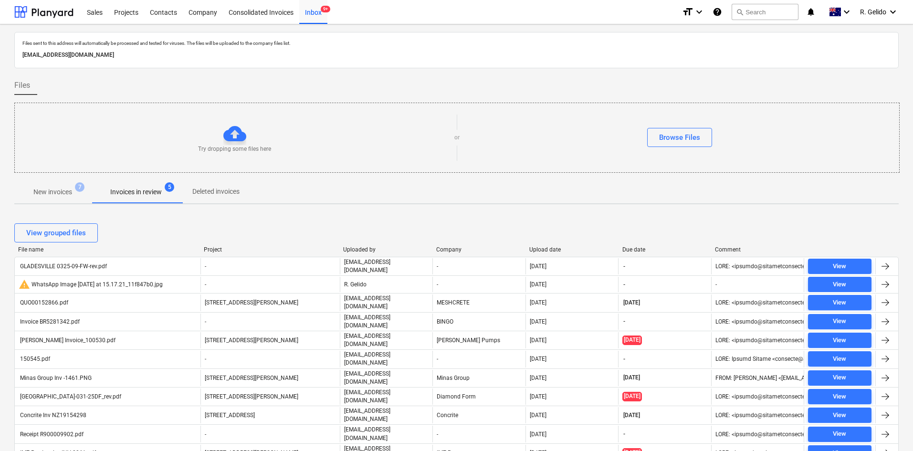
click at [81, 195] on span "New invoices 7" at bounding box center [52, 191] width 77 height 17
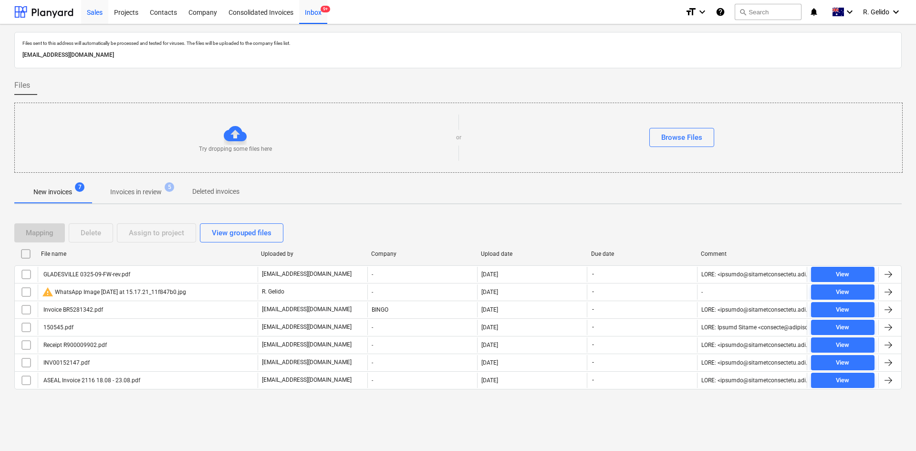
click at [104, 11] on div "Sales" at bounding box center [94, 12] width 27 height 24
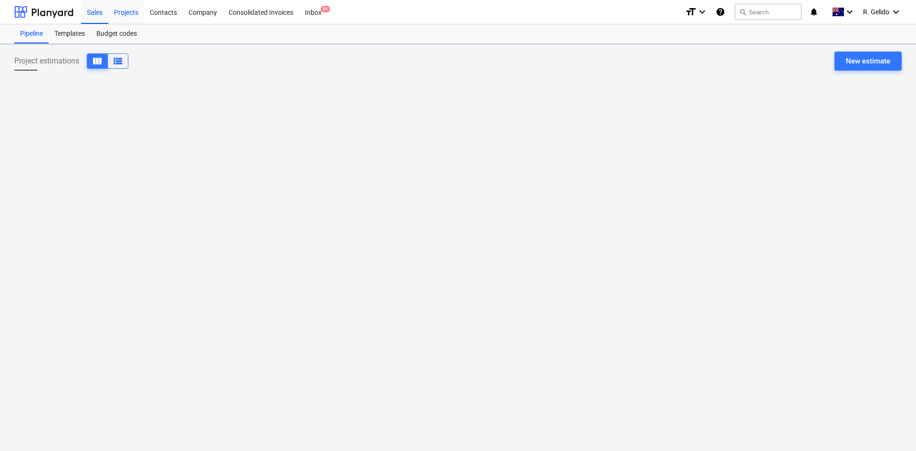
click at [120, 11] on div "Projects" at bounding box center [126, 12] width 36 height 24
